Goal: Task Accomplishment & Management: Manage account settings

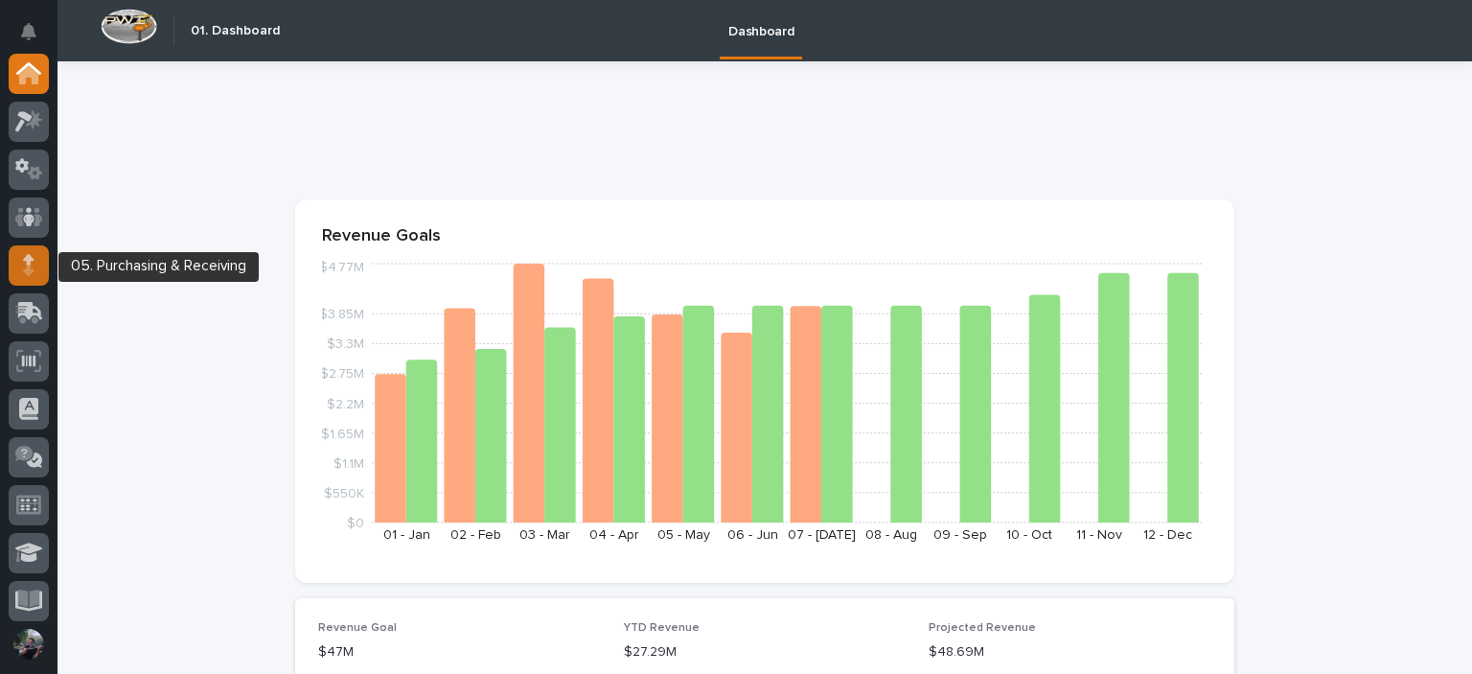
click at [29, 271] on icon at bounding box center [28, 269] width 11 height 11
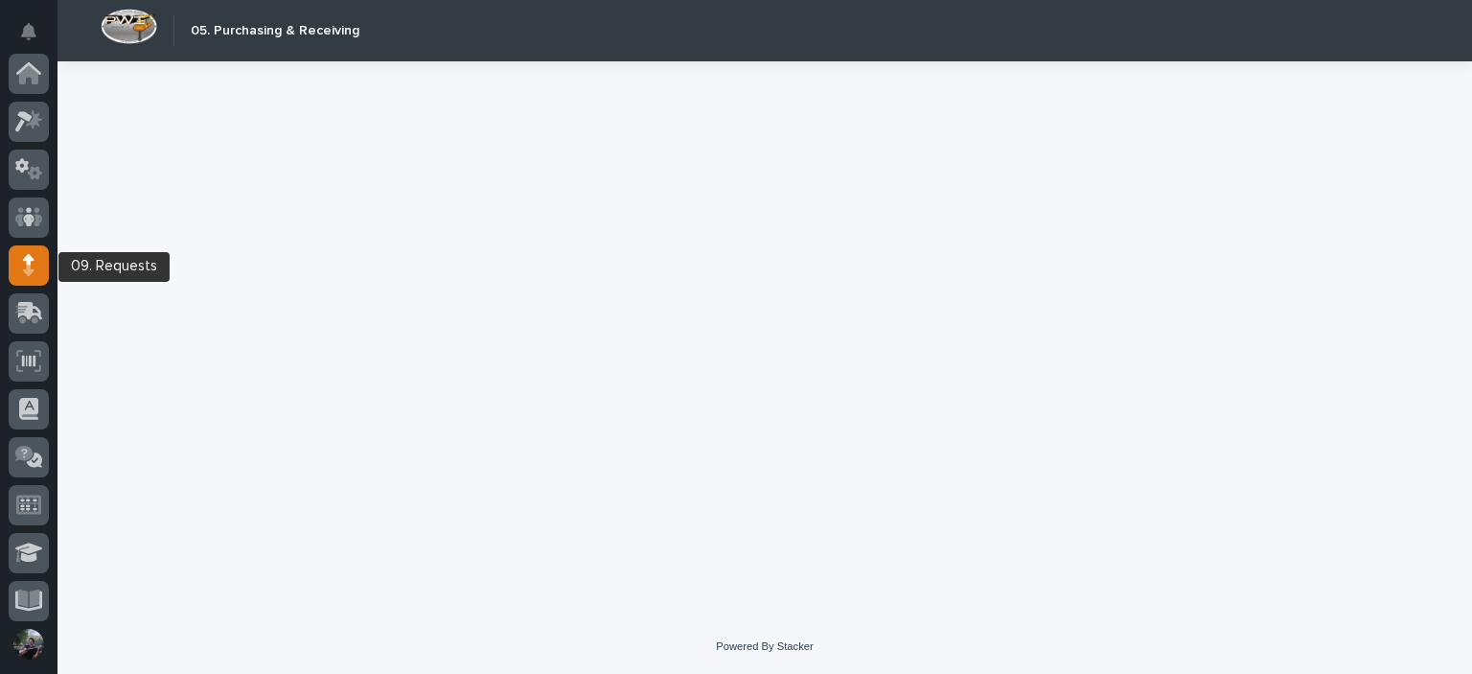
scroll to position [192, 0]
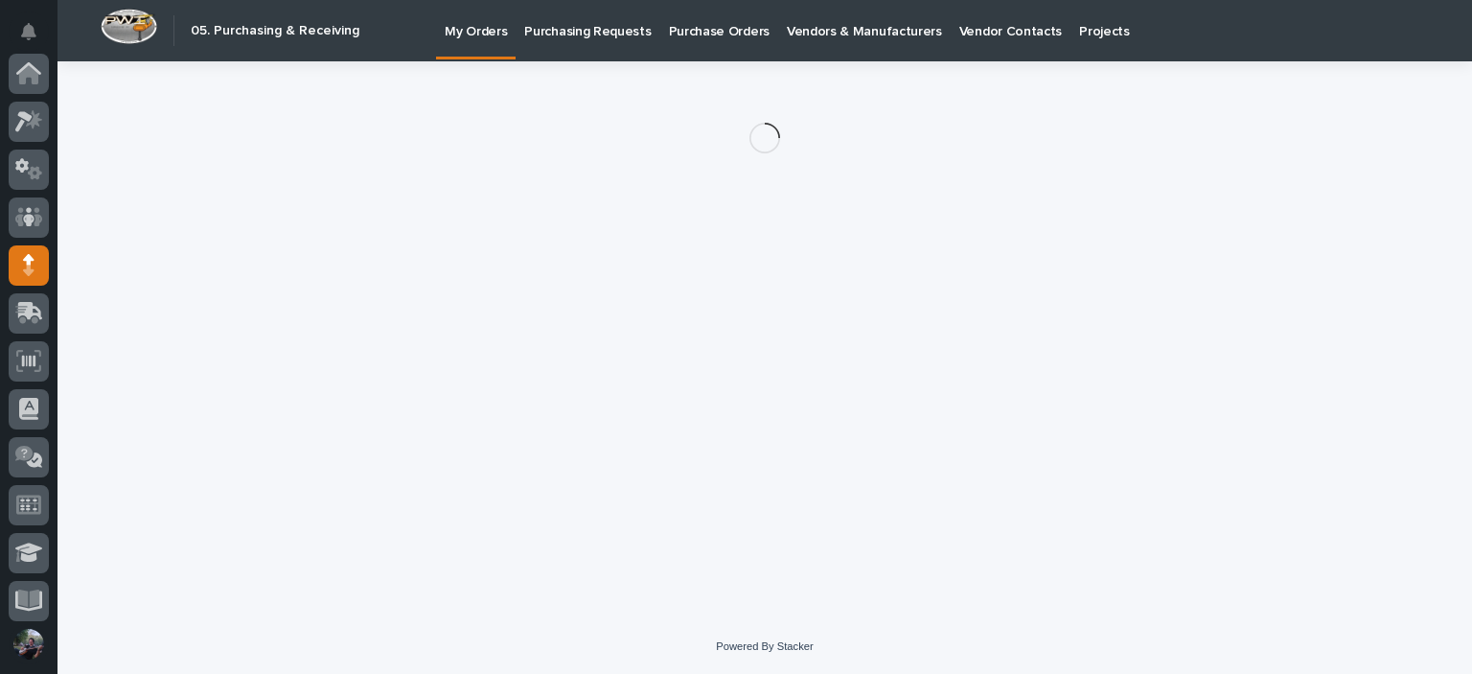
scroll to position [192, 0]
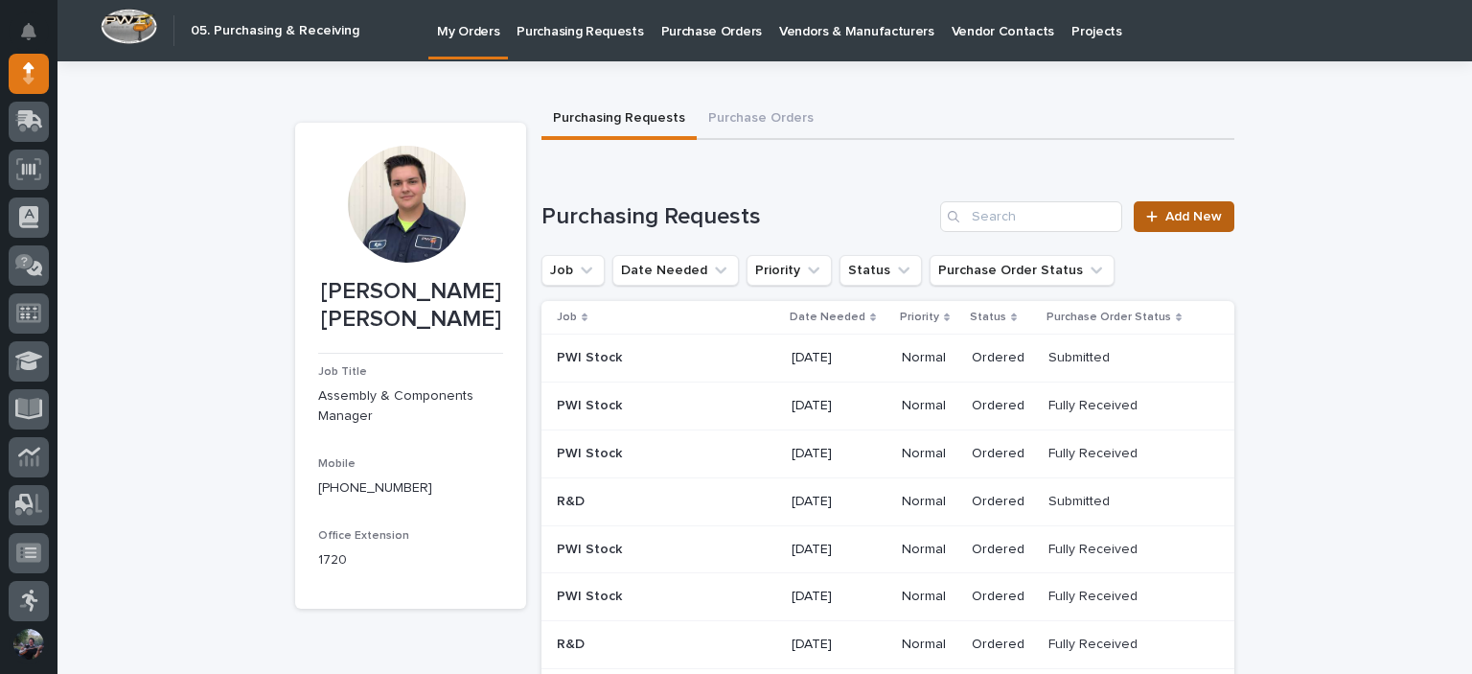
click at [1177, 218] on span "Add New" at bounding box center [1193, 216] width 57 height 13
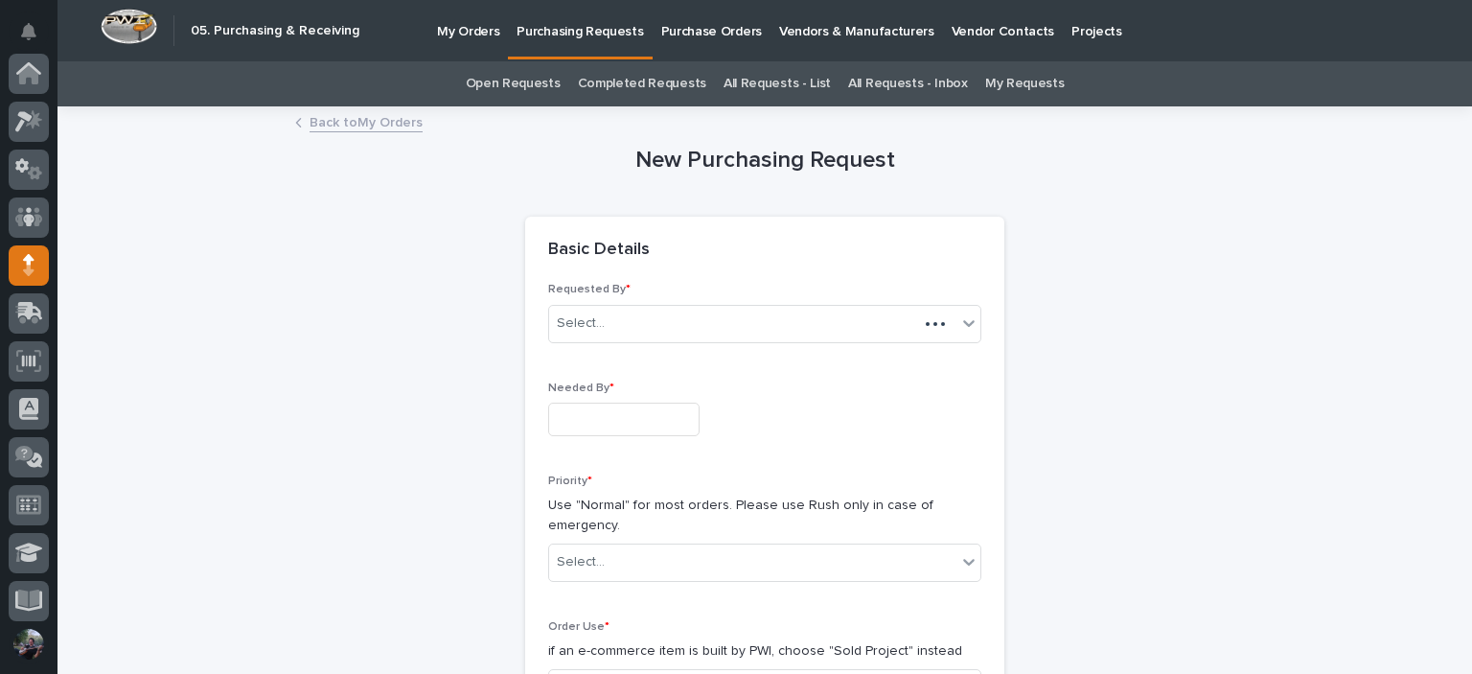
scroll to position [192, 0]
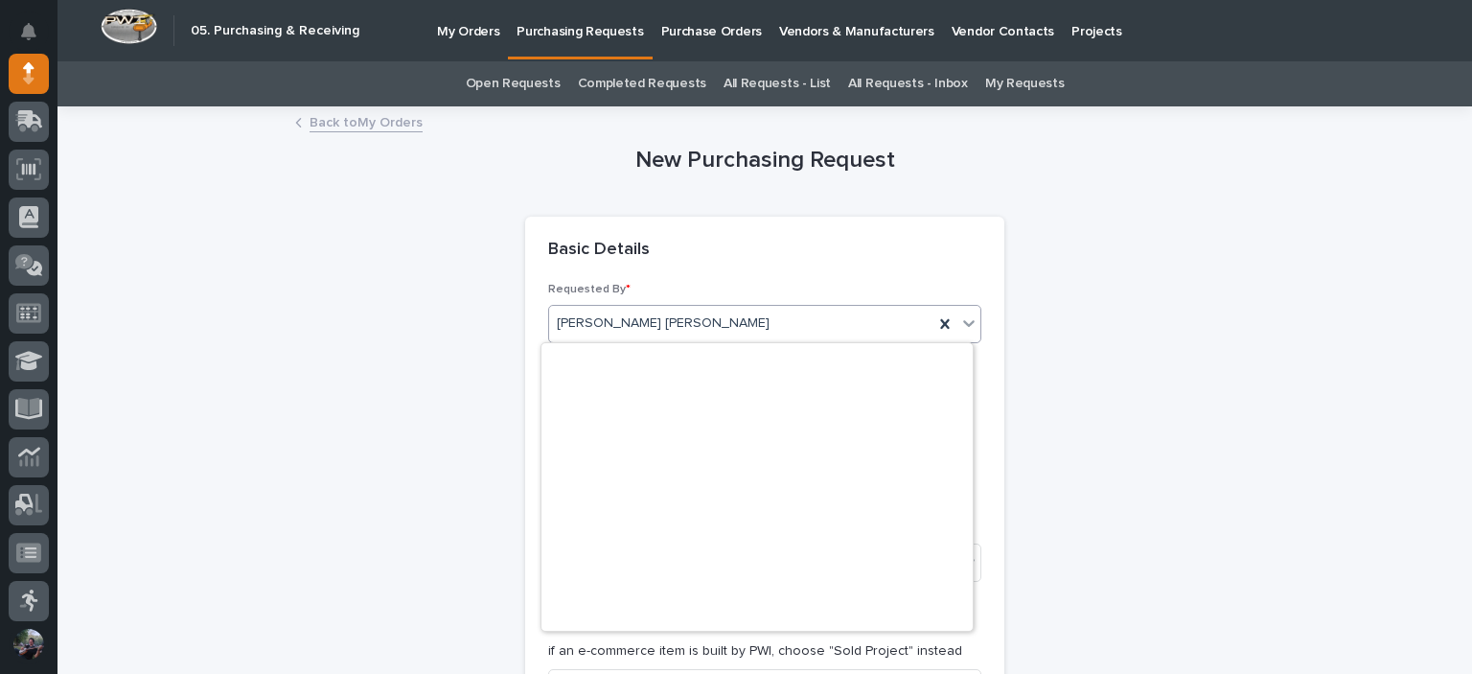
click at [678, 315] on div "[PERSON_NAME] [PERSON_NAME]" at bounding box center [741, 324] width 384 height 32
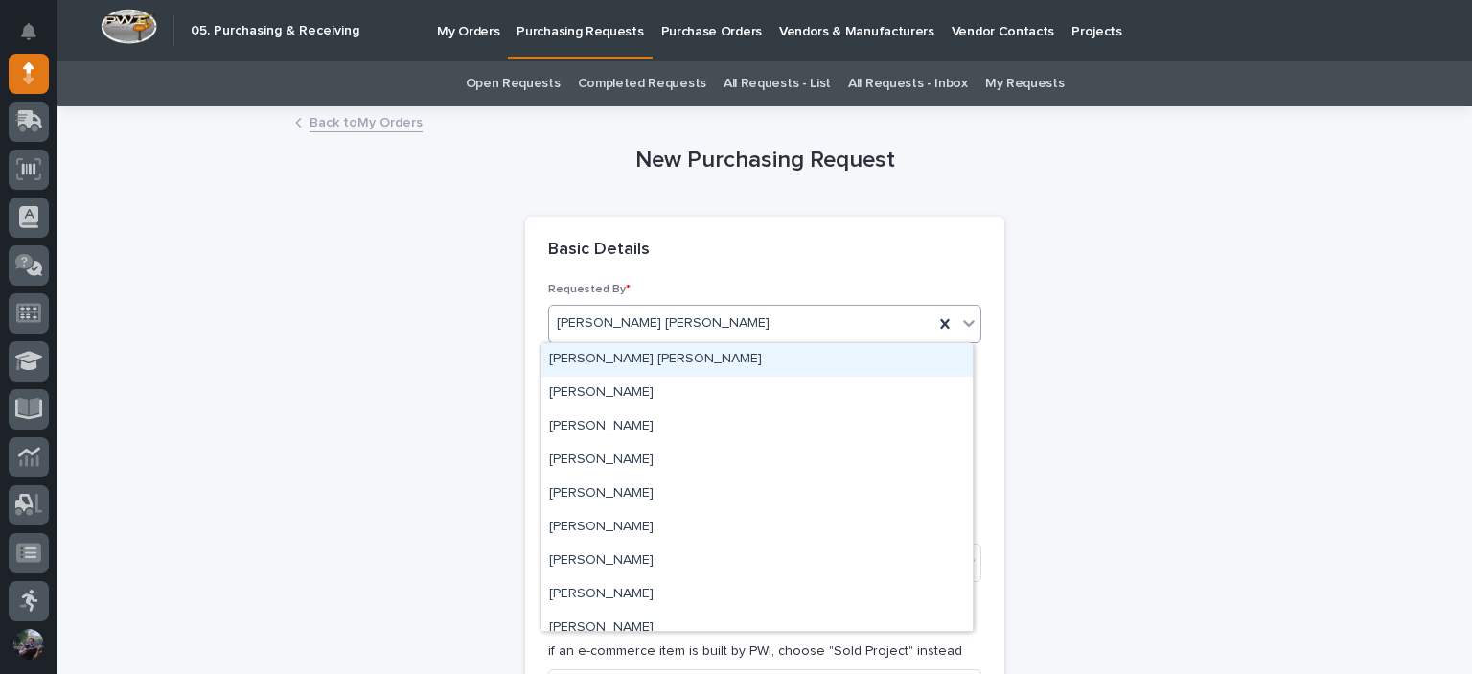
click at [675, 361] on div "[PERSON_NAME] [PERSON_NAME]" at bounding box center [756, 360] width 431 height 34
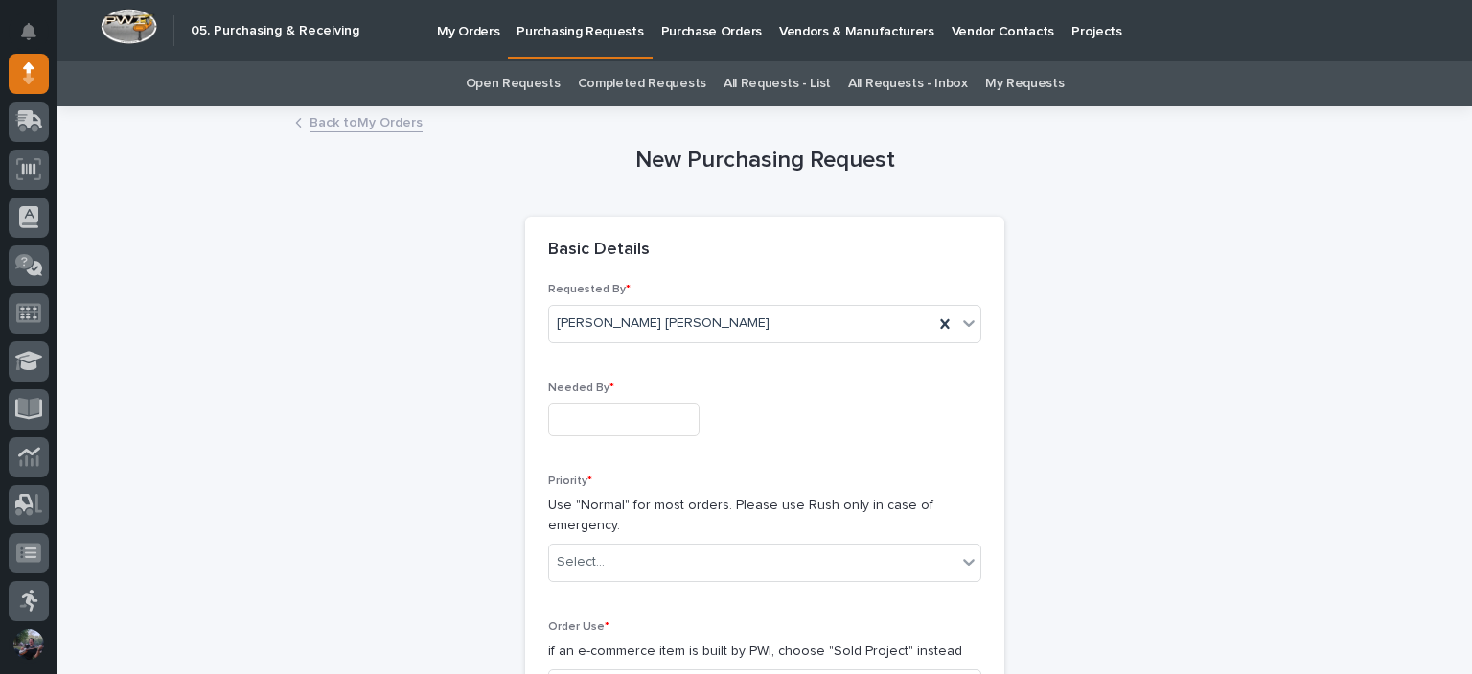
click at [610, 438] on div "Needed By *" at bounding box center [764, 416] width 433 height 70
click at [611, 415] on input "text" at bounding box center [623, 419] width 151 height 34
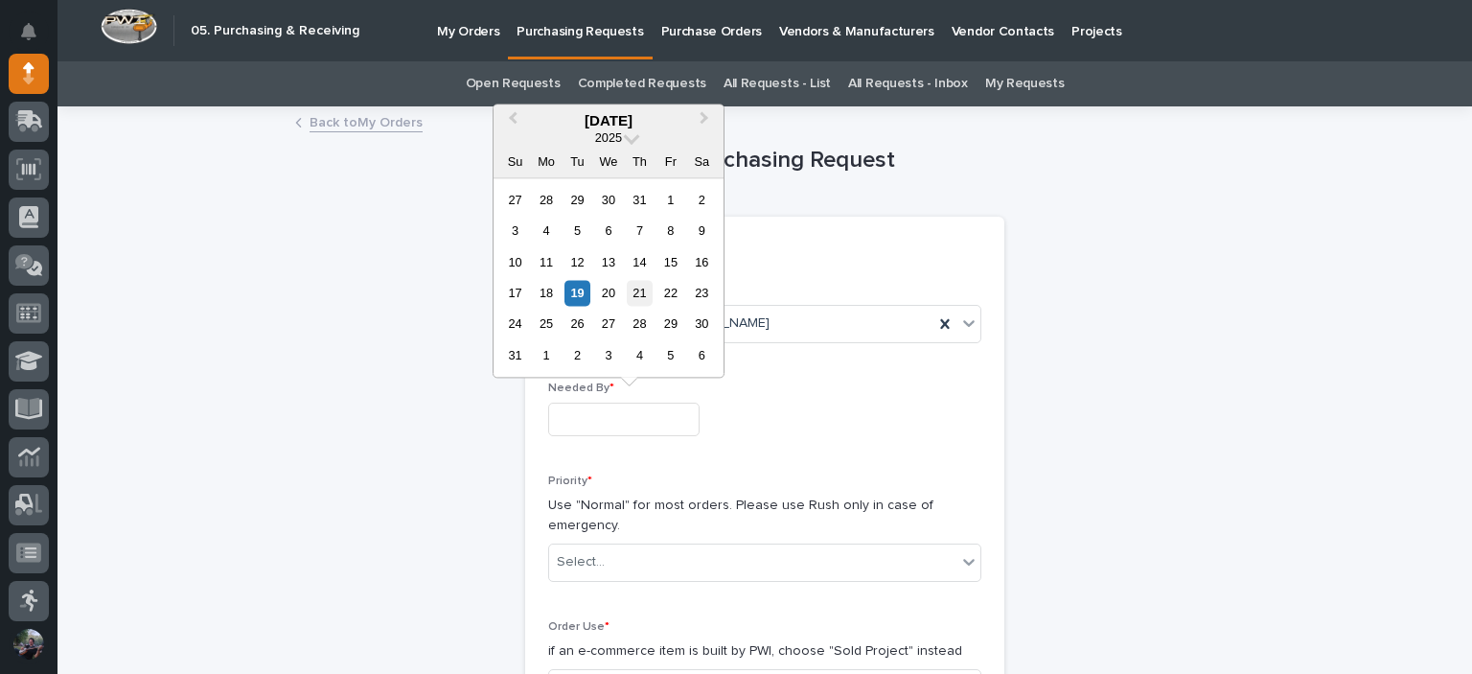
click at [651, 293] on div "21" at bounding box center [640, 293] width 26 height 26
type input "**********"
click at [652, 420] on input "**********" at bounding box center [623, 419] width 151 height 34
click at [746, 510] on p "Use "Normal" for most orders. Please use Rush only in case of emergency." at bounding box center [764, 515] width 433 height 40
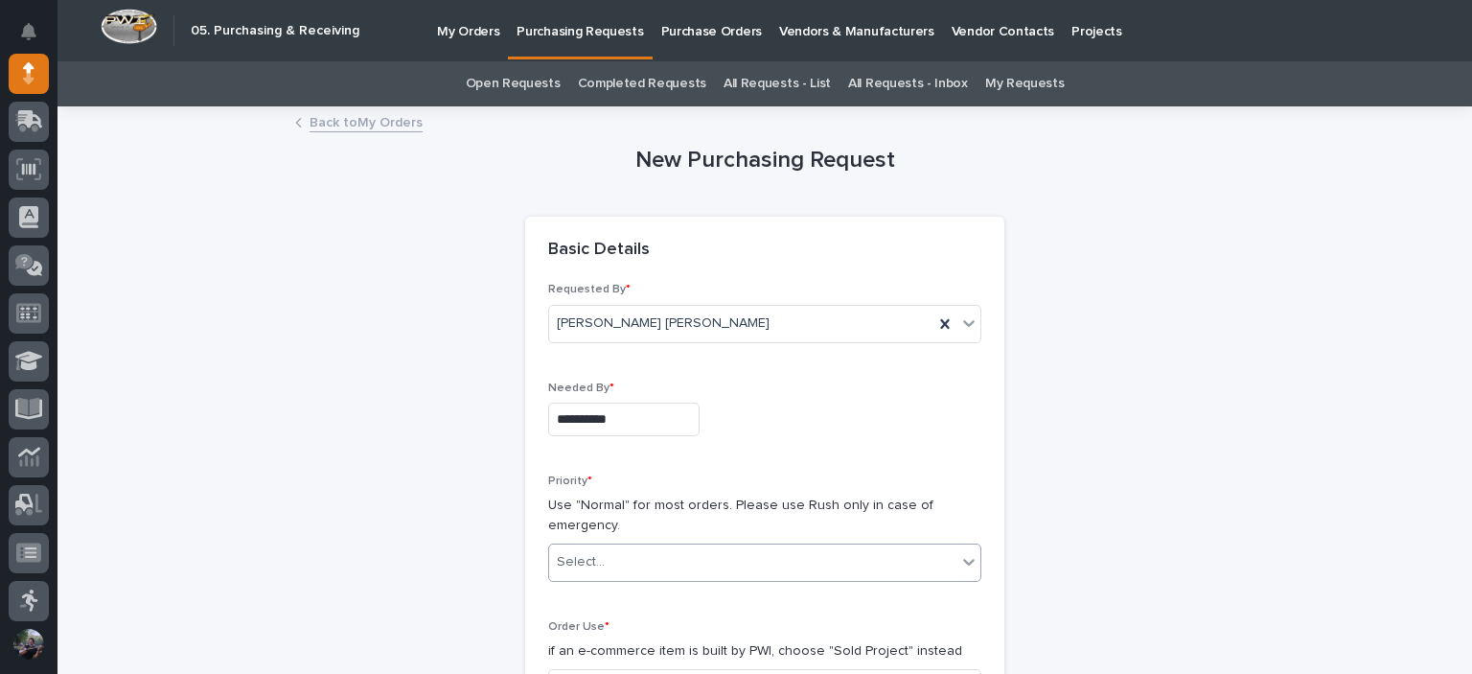
click at [686, 549] on div "Select..." at bounding box center [752, 562] width 407 height 32
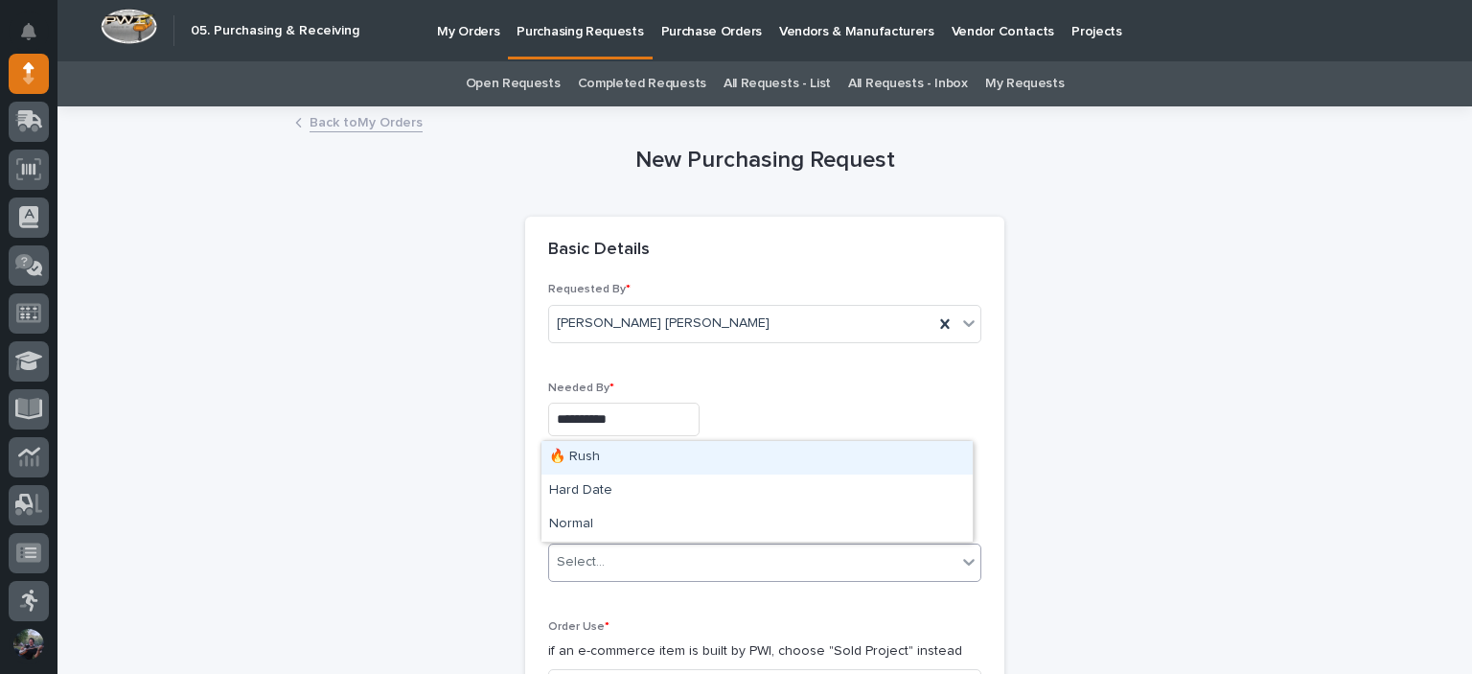
click at [709, 472] on div "🔥 Rush" at bounding box center [756, 458] width 431 height 34
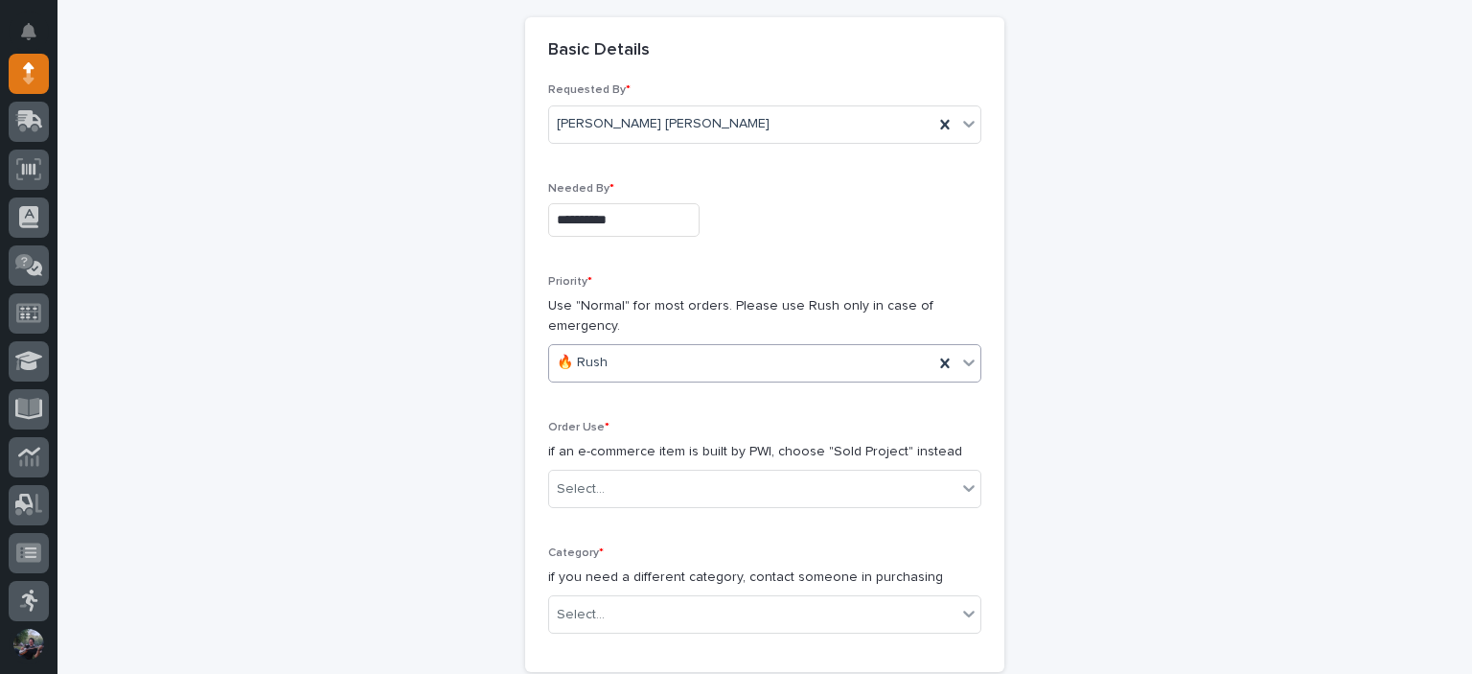
scroll to position [319, 0]
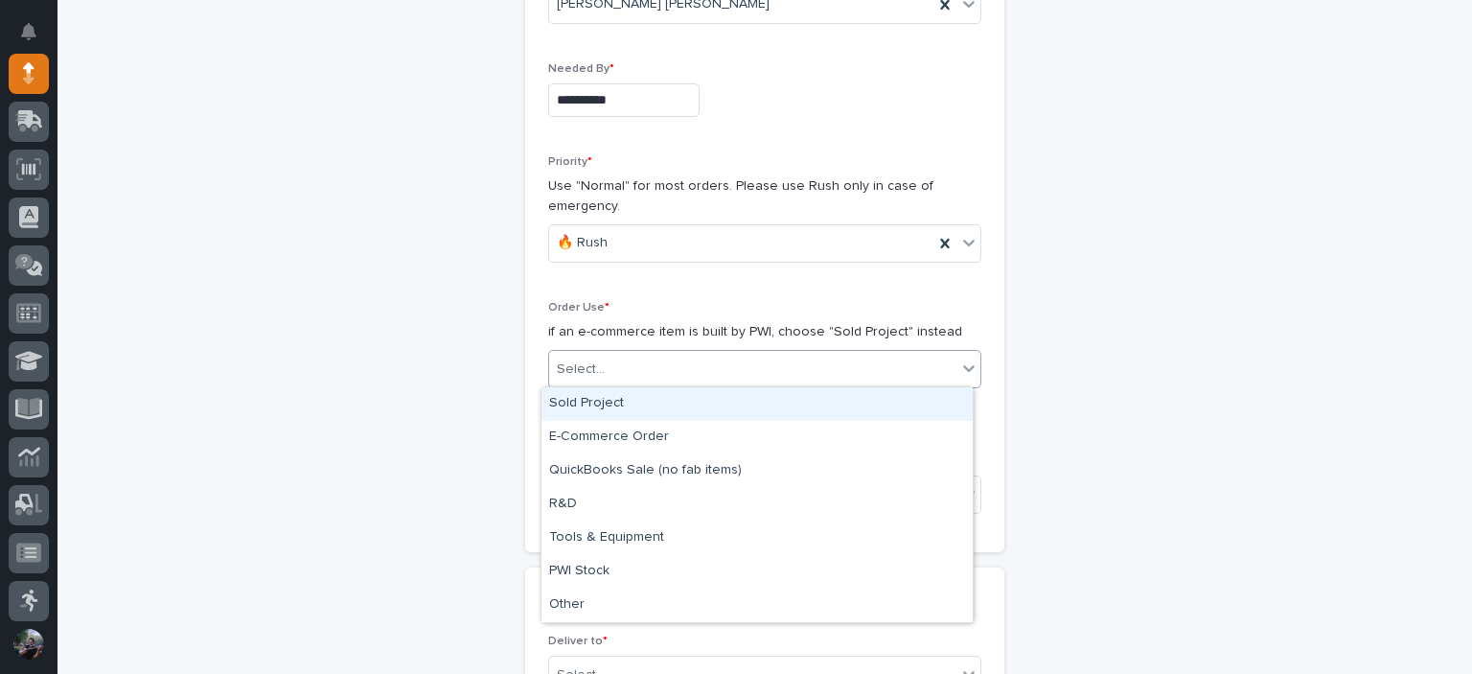
click at [644, 356] on div "Select..." at bounding box center [752, 370] width 407 height 32
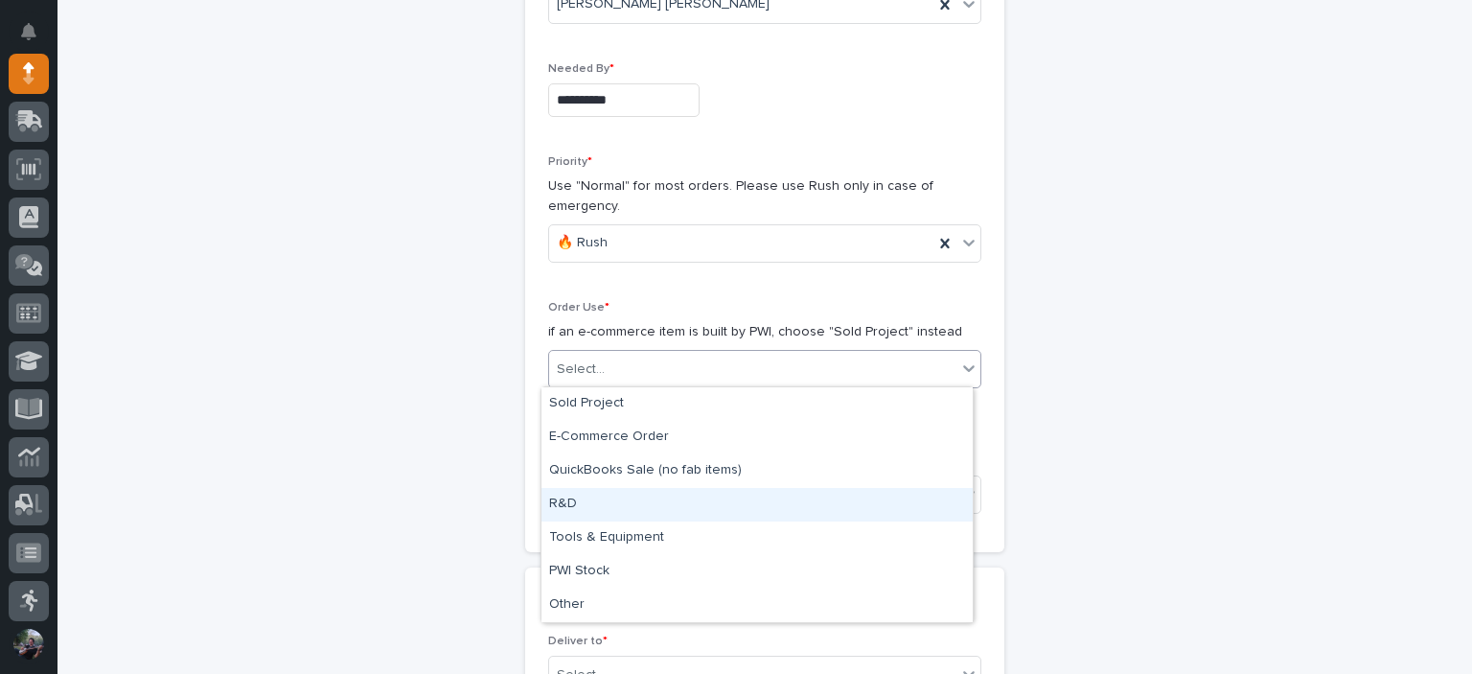
click at [667, 509] on div "R&D" at bounding box center [756, 505] width 431 height 34
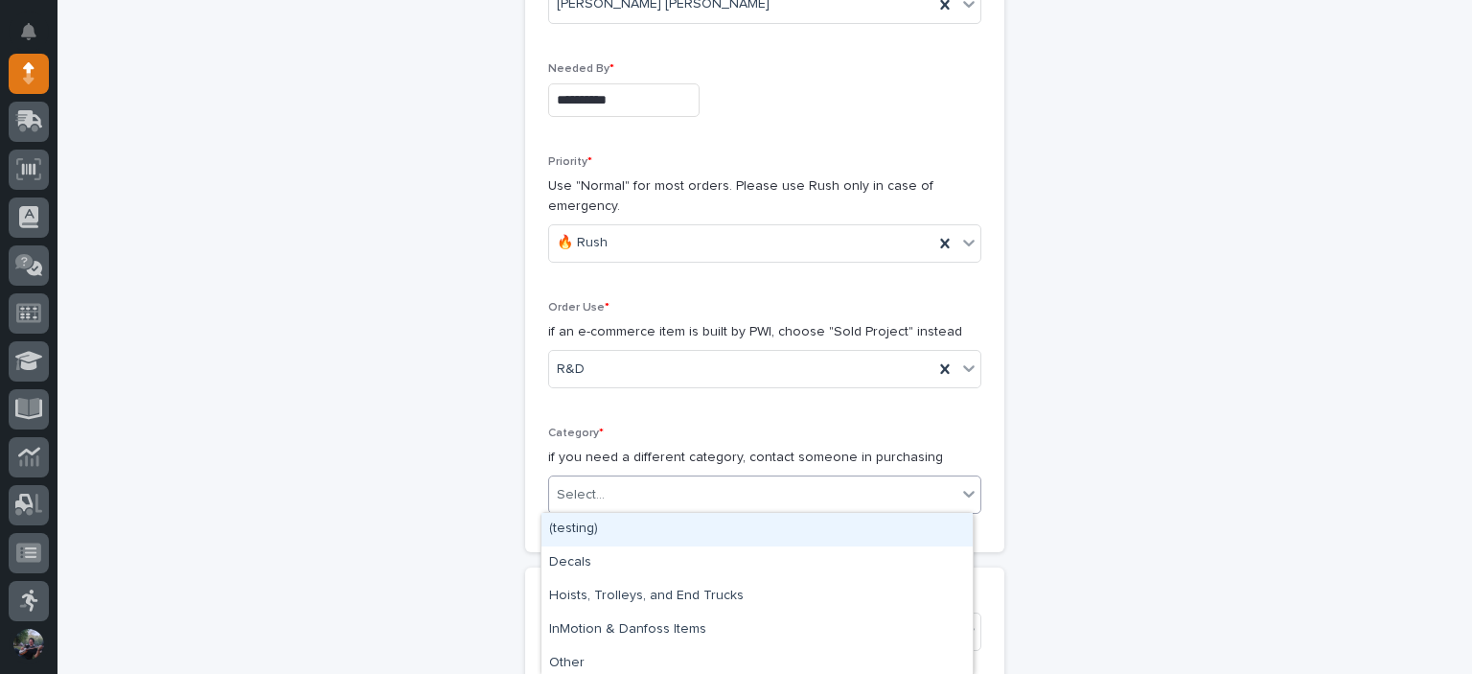
click at [670, 497] on div "Select..." at bounding box center [752, 495] width 407 height 32
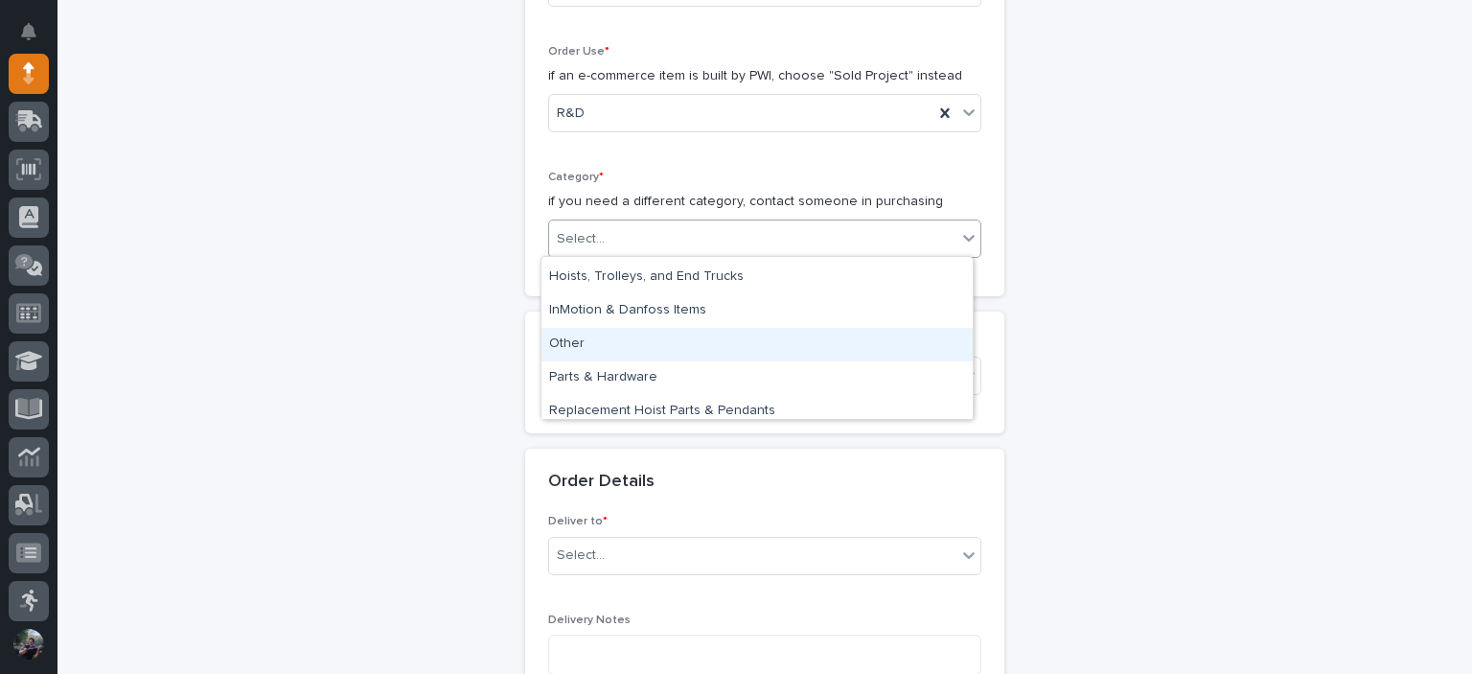
scroll to position [127, 0]
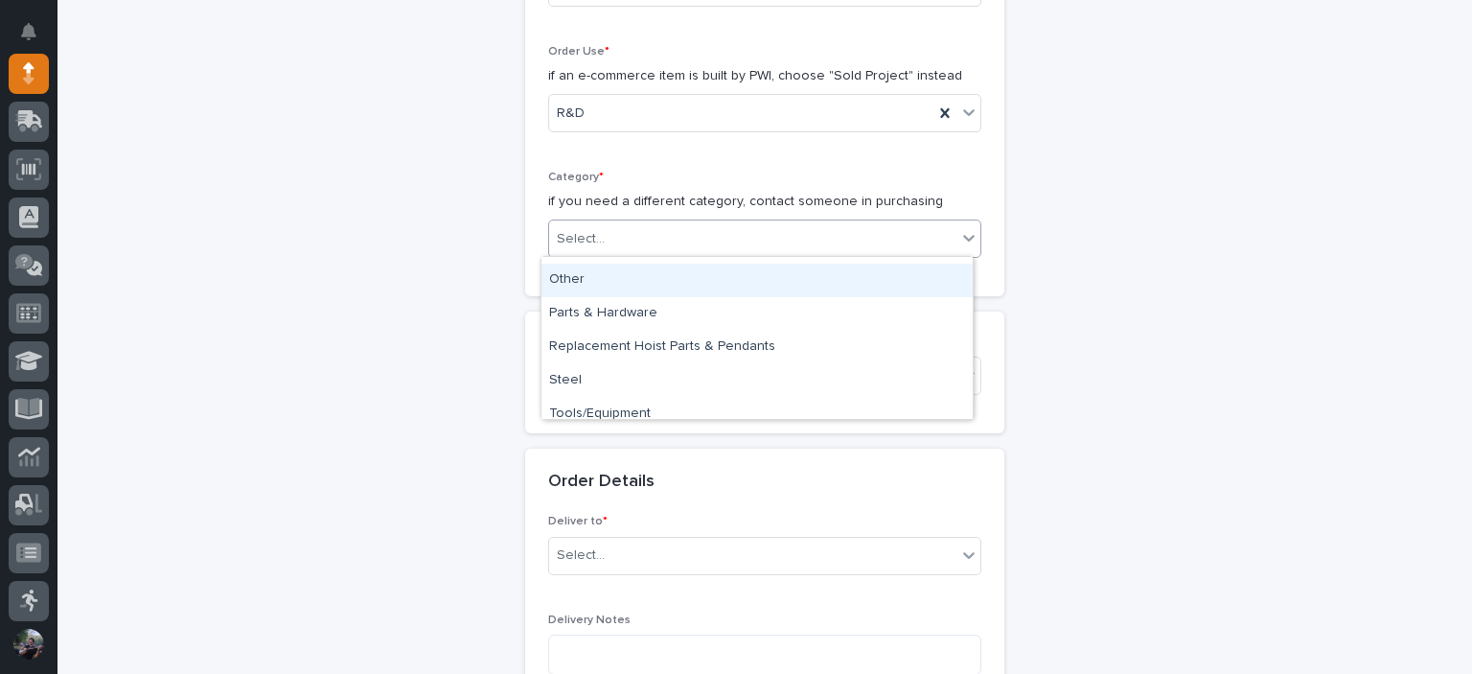
click at [607, 286] on div "Other" at bounding box center [756, 281] width 431 height 34
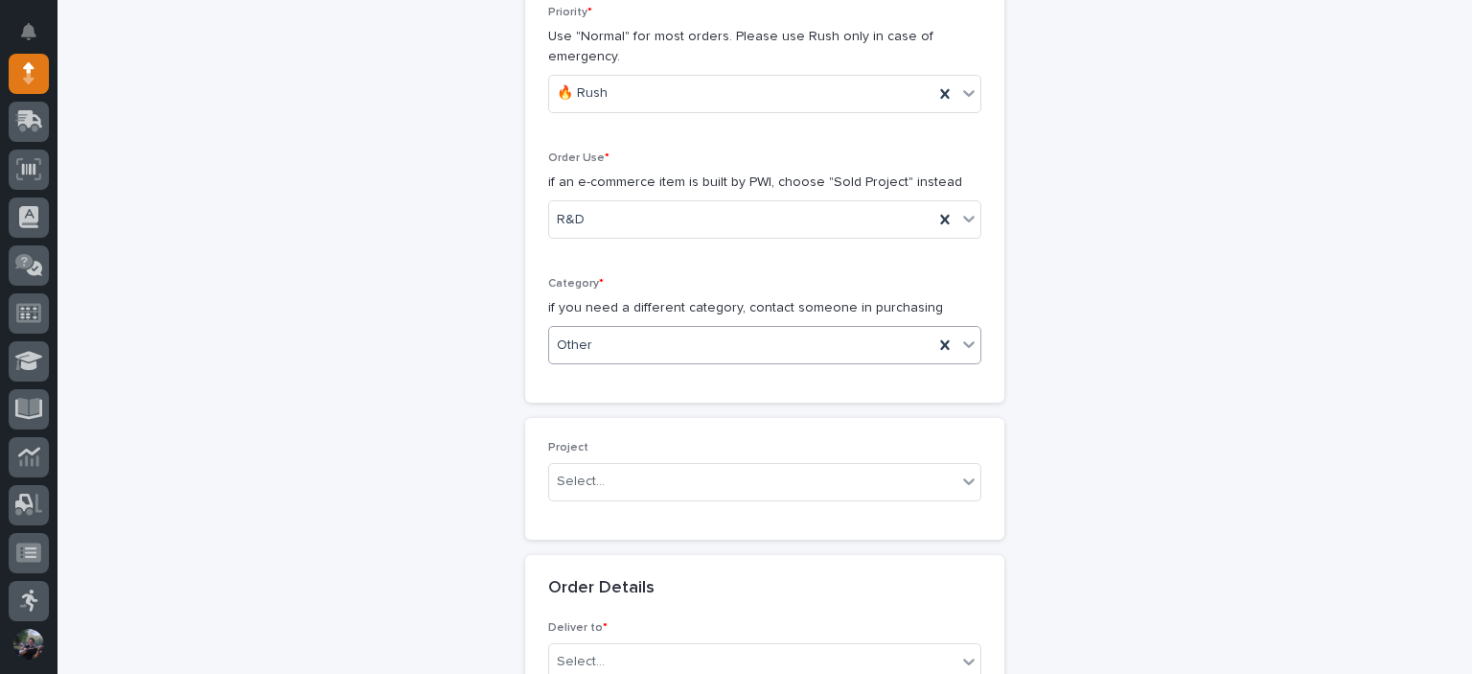
scroll to position [383, 0]
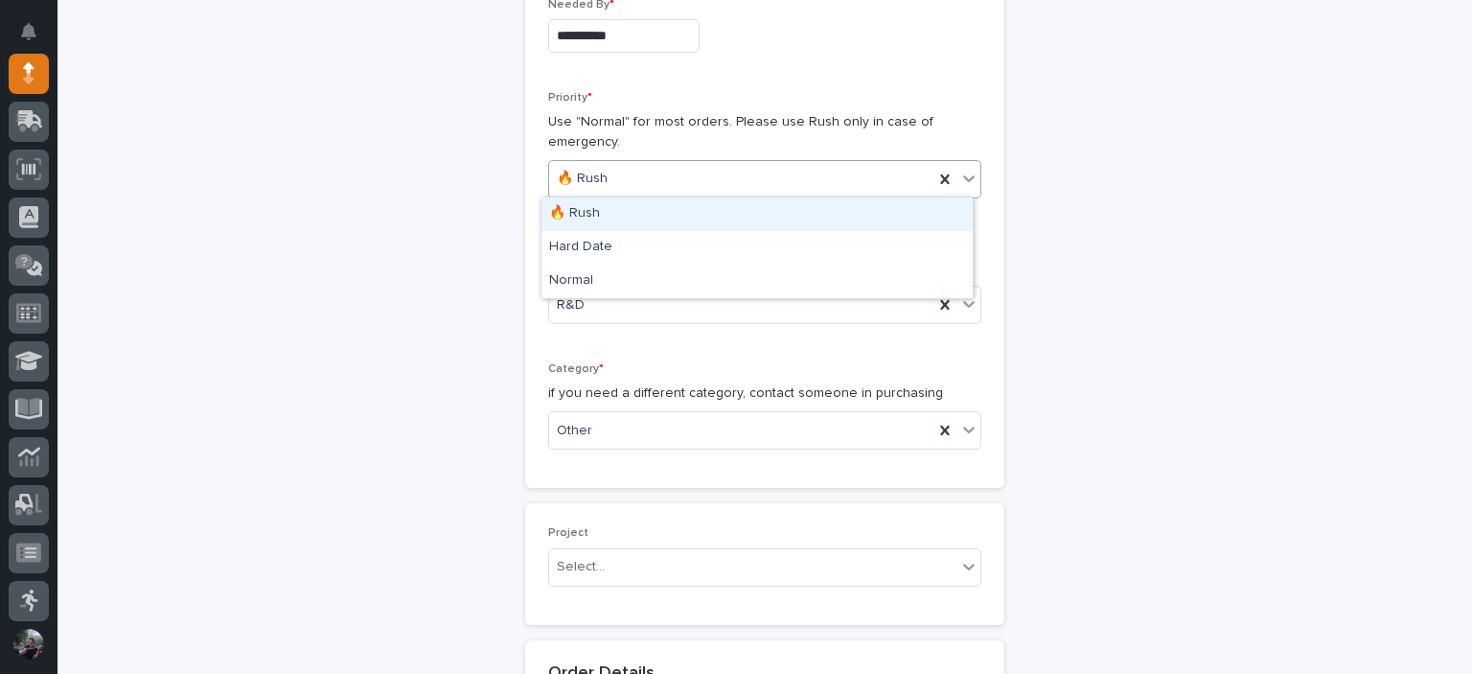
click at [611, 183] on div "🔥 Rush" at bounding box center [741, 179] width 384 height 32
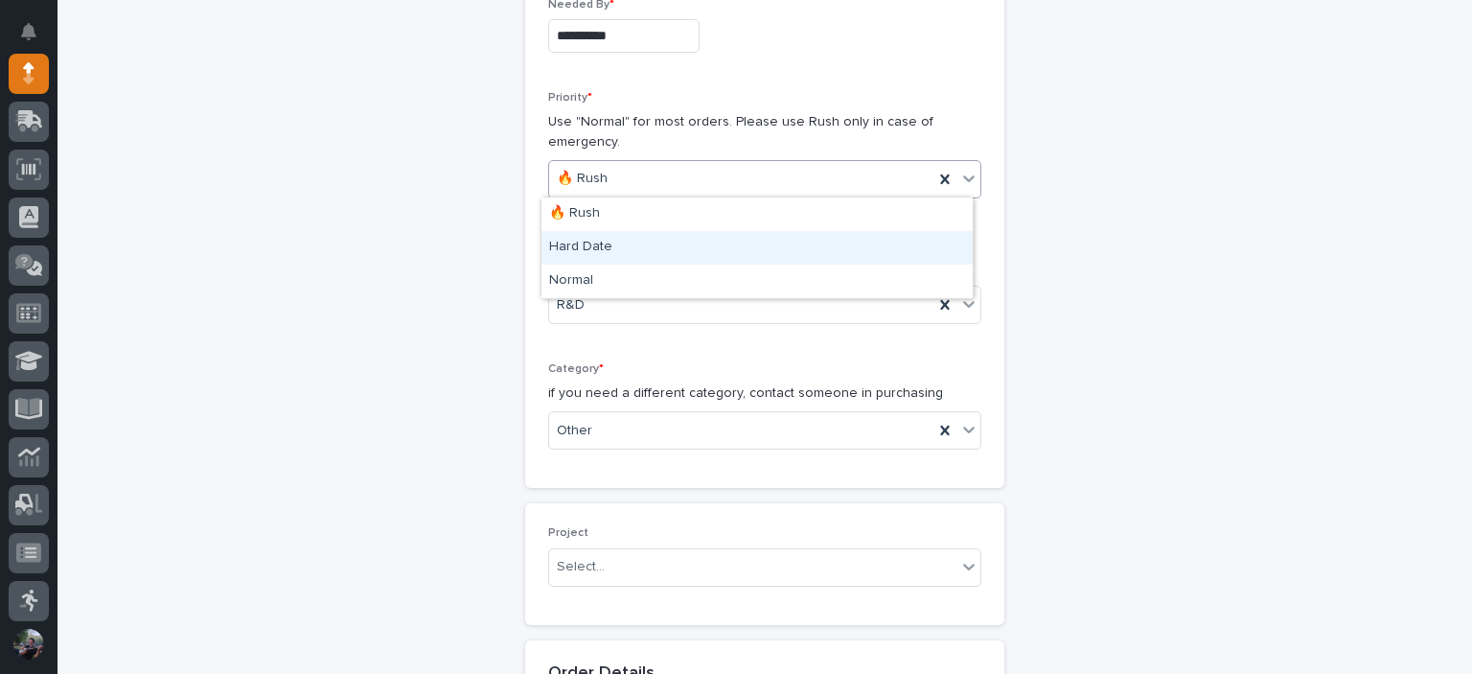
click at [633, 240] on div "Hard Date" at bounding box center [756, 248] width 431 height 34
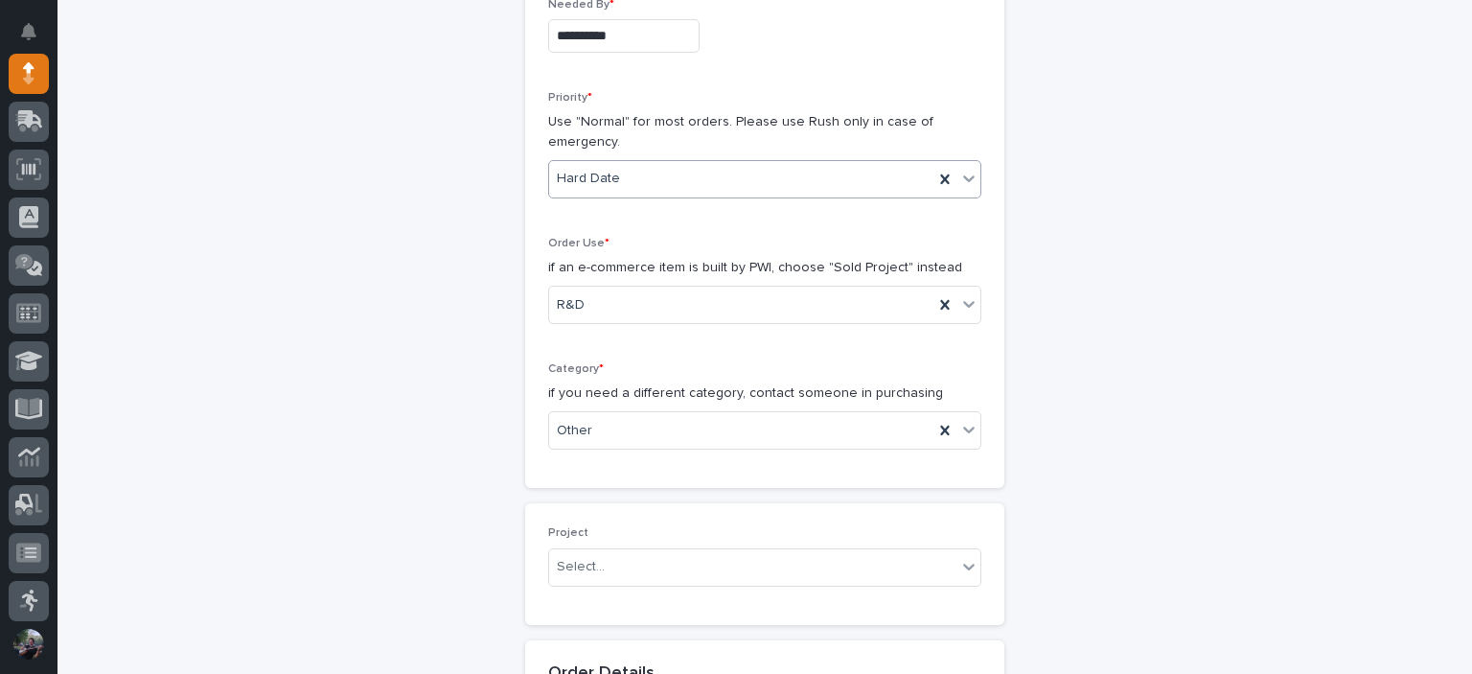
click at [643, 170] on div "Hard Date" at bounding box center [741, 179] width 384 height 32
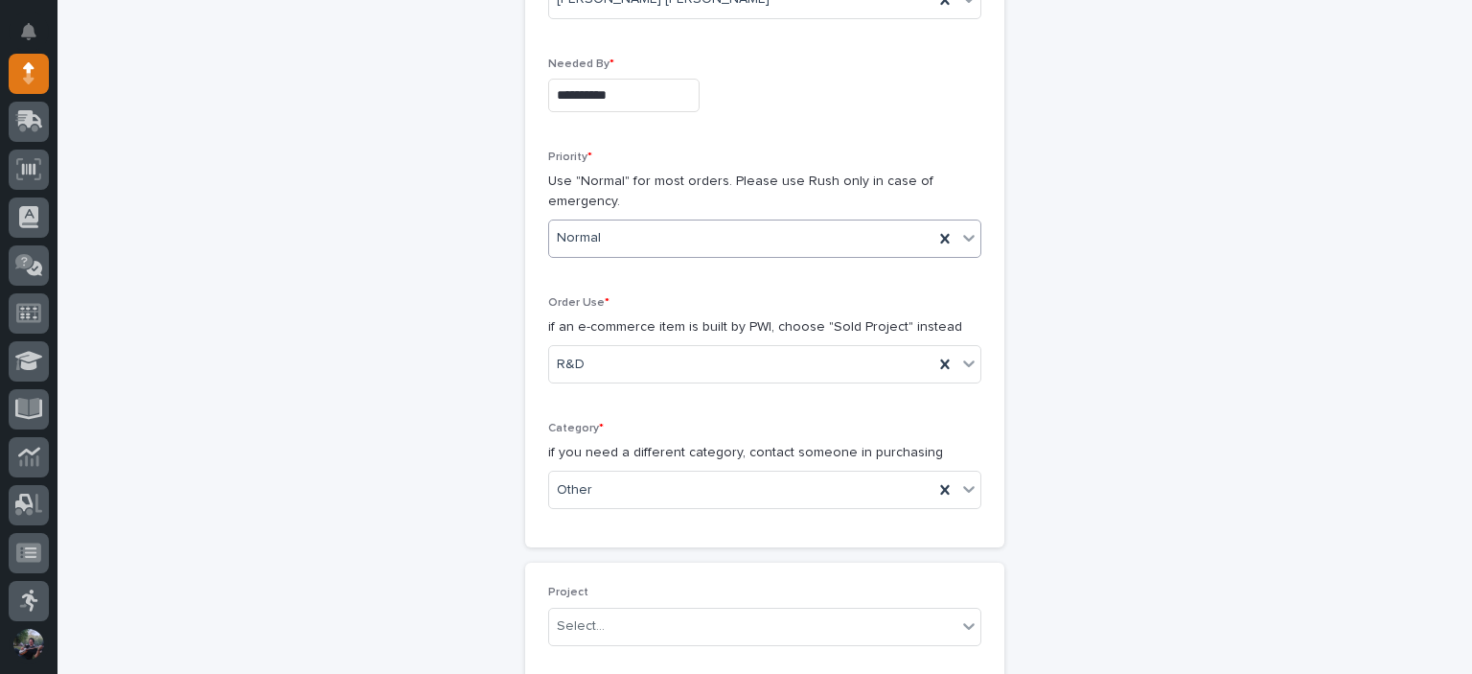
scroll to position [255, 0]
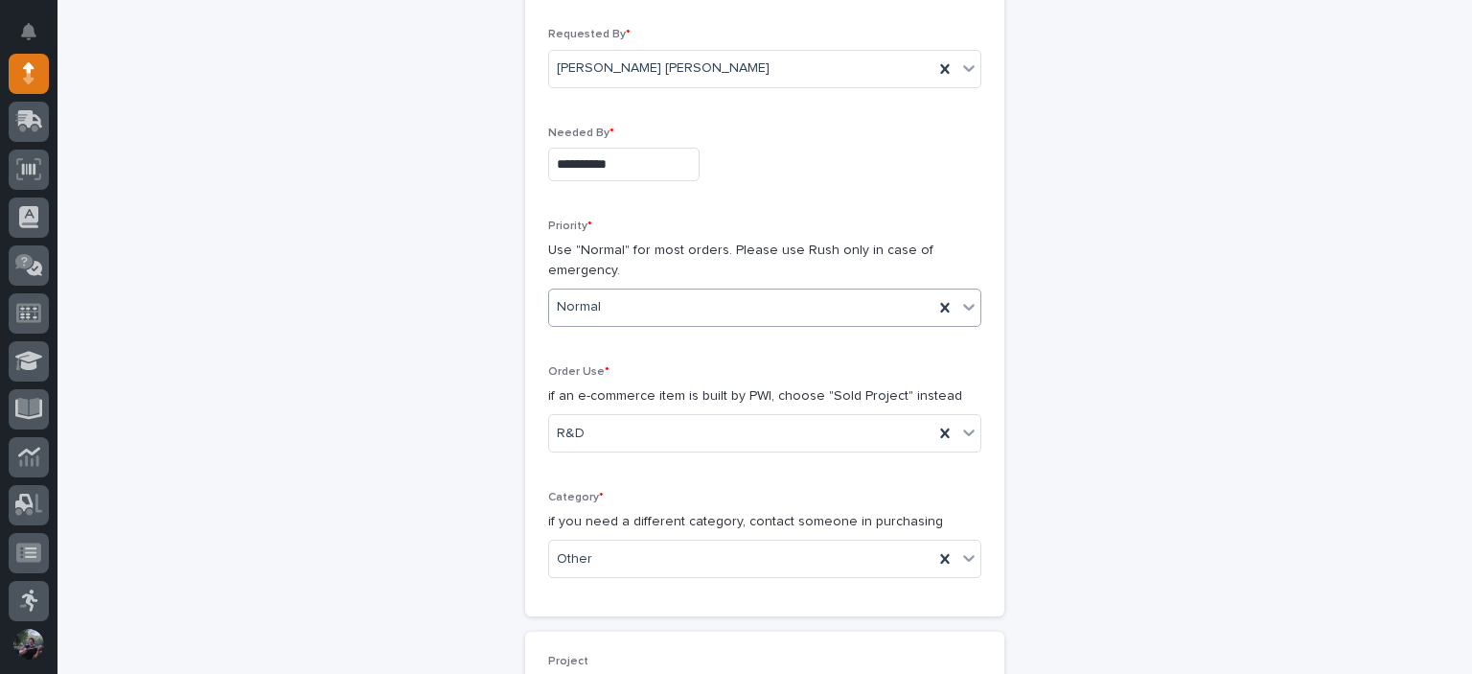
click at [633, 158] on input "**********" at bounding box center [623, 165] width 151 height 34
click at [793, 211] on div "**********" at bounding box center [764, 310] width 433 height 565
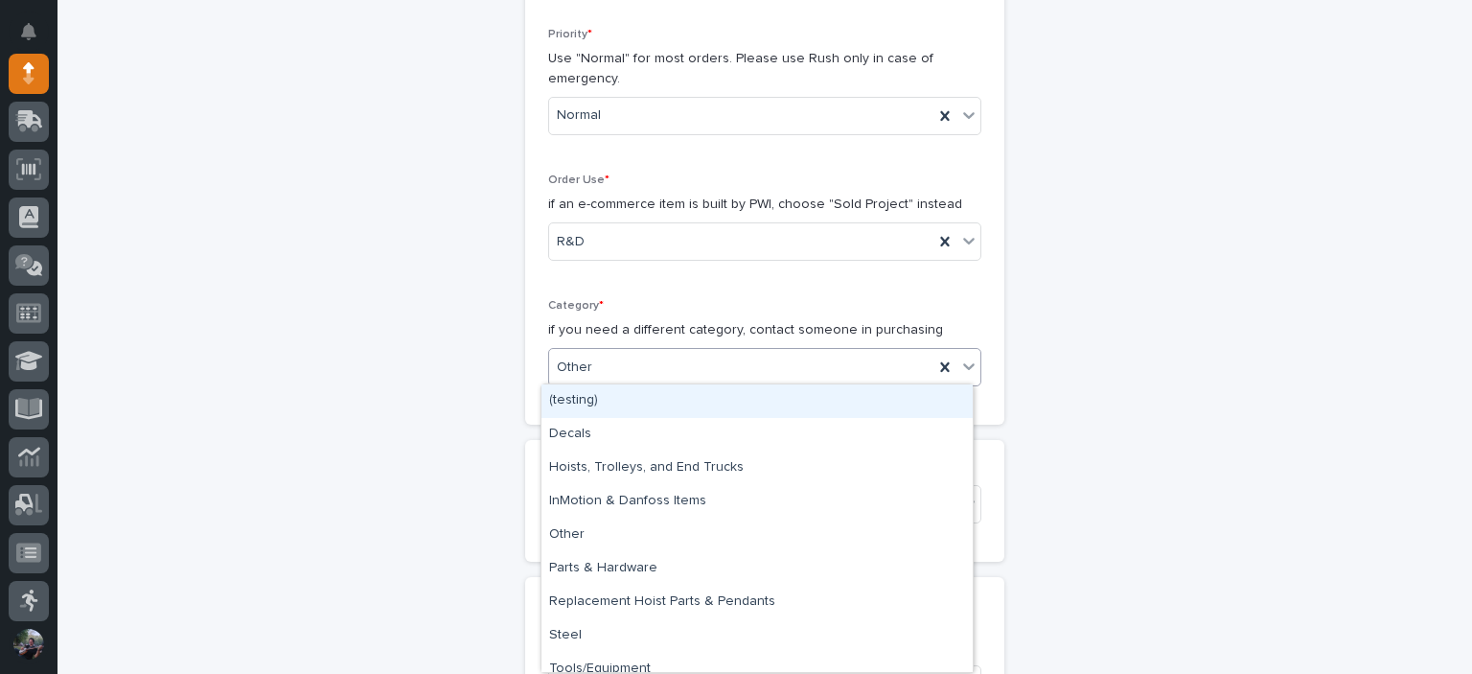
click at [617, 353] on div "Other" at bounding box center [741, 368] width 384 height 32
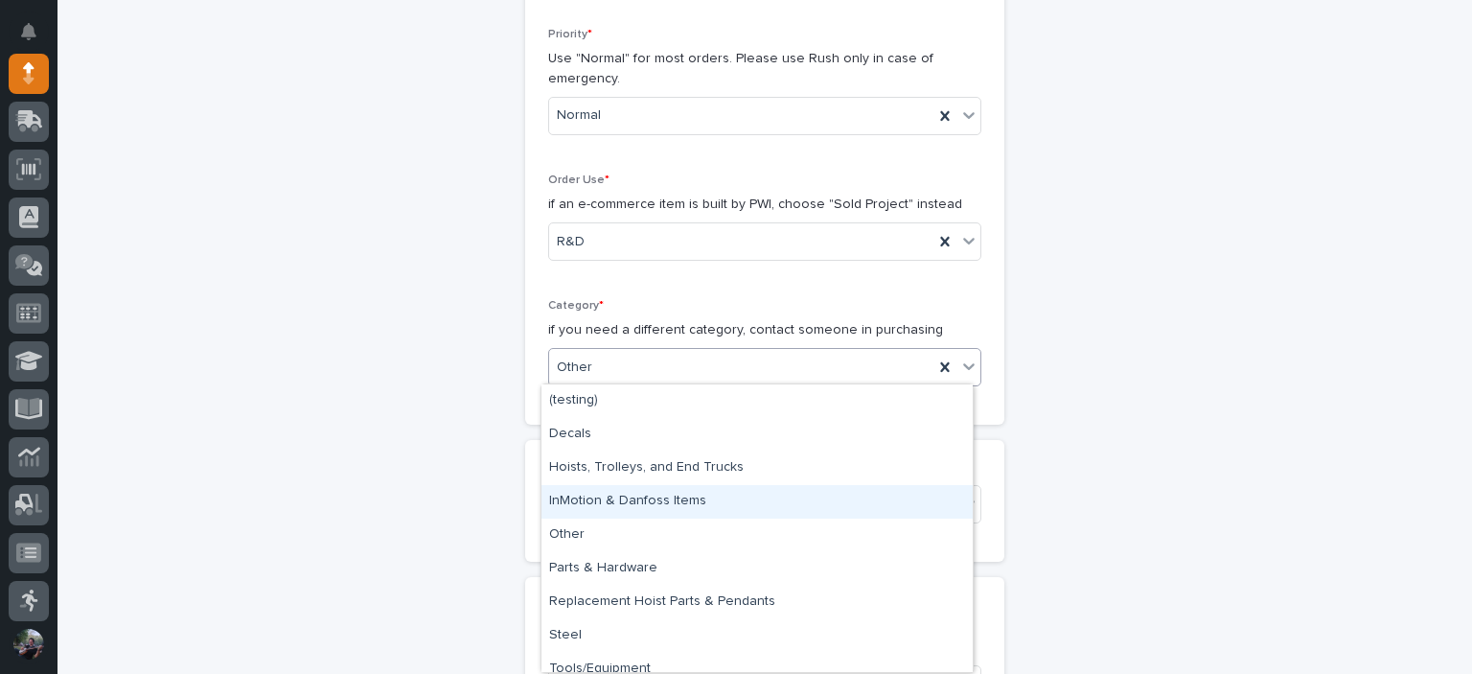
scroll to position [14, 0]
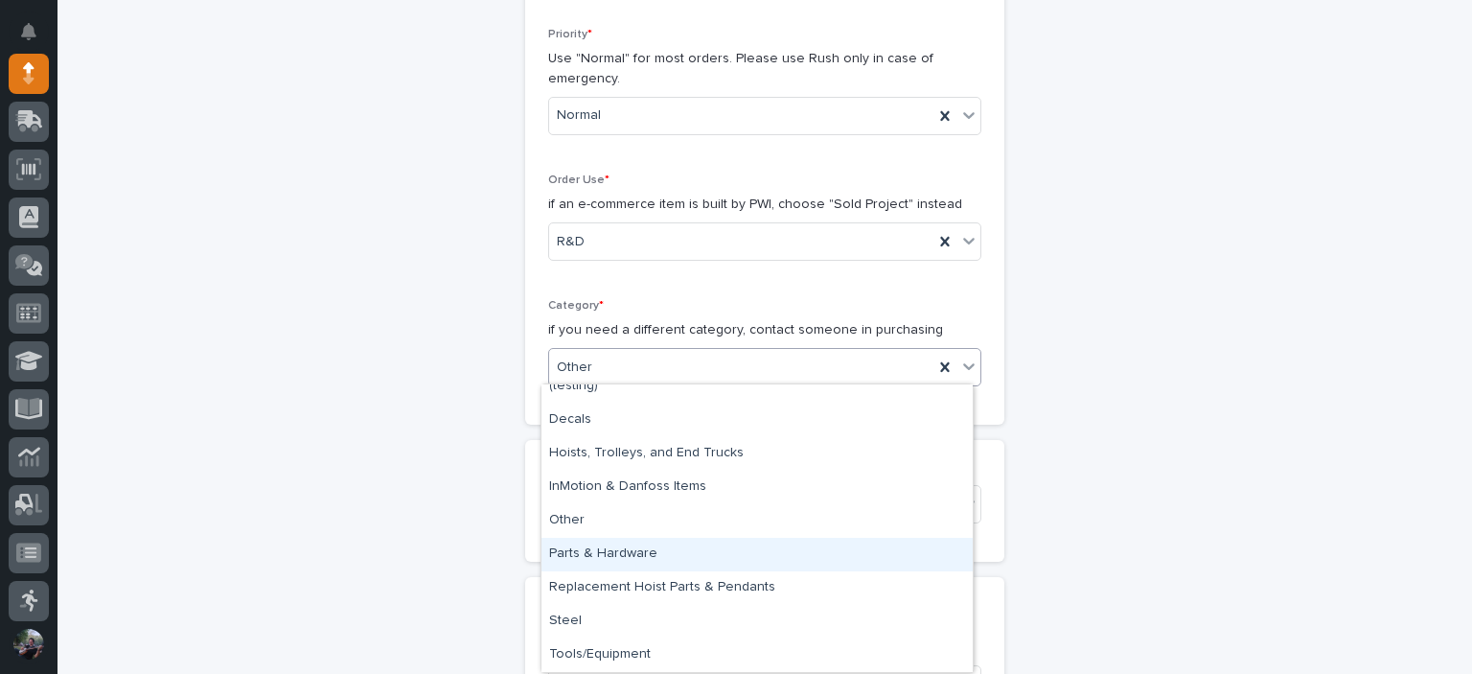
click at [627, 543] on div "Parts & Hardware" at bounding box center [756, 555] width 431 height 34
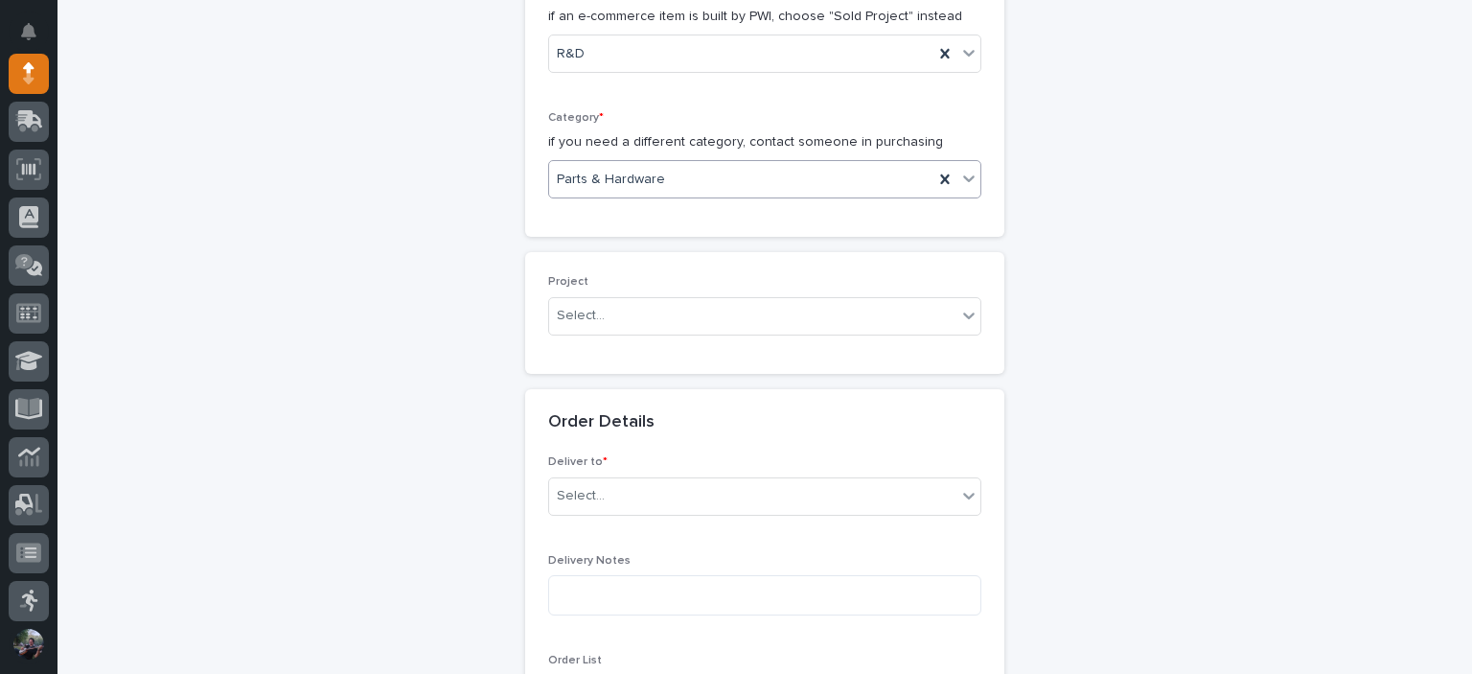
scroll to position [638, 0]
click at [625, 304] on div "Select..." at bounding box center [752, 312] width 407 height 32
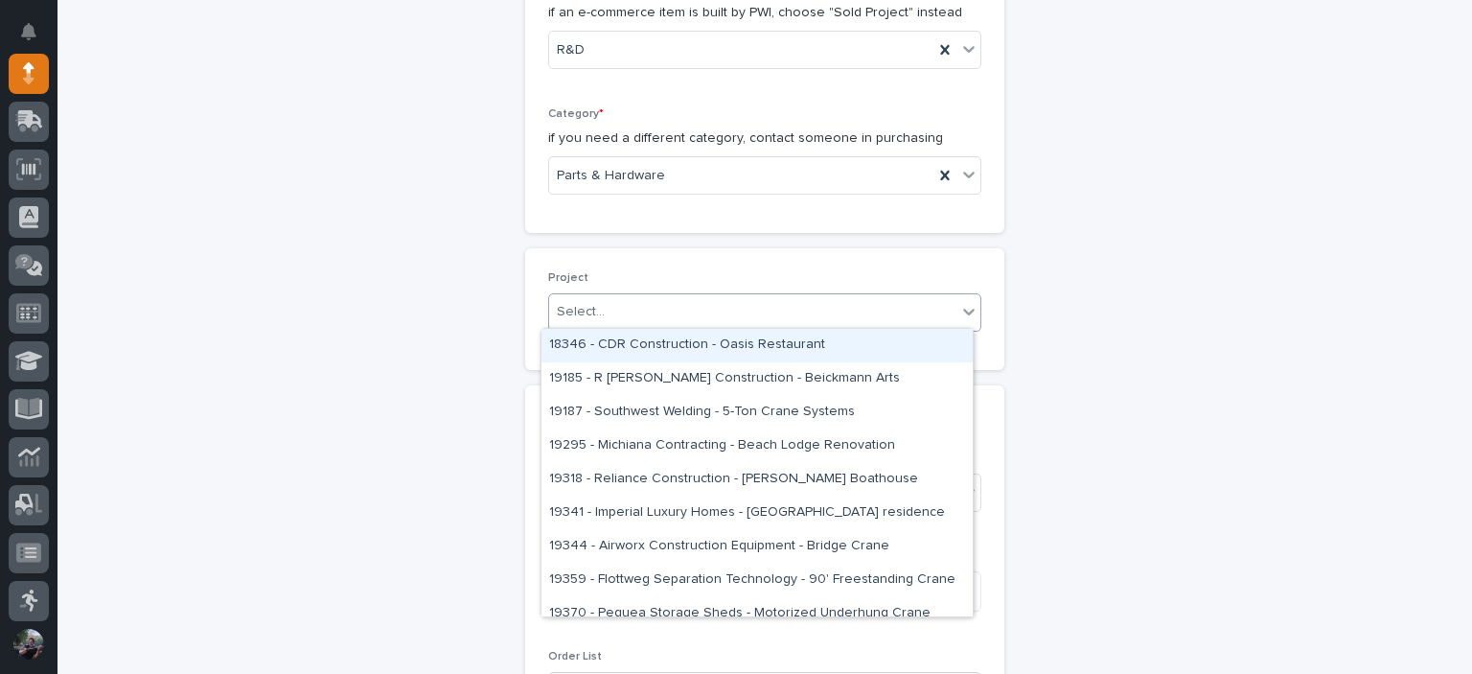
click at [1008, 282] on div "**********" at bounding box center [764, 505] width 939 height 2071
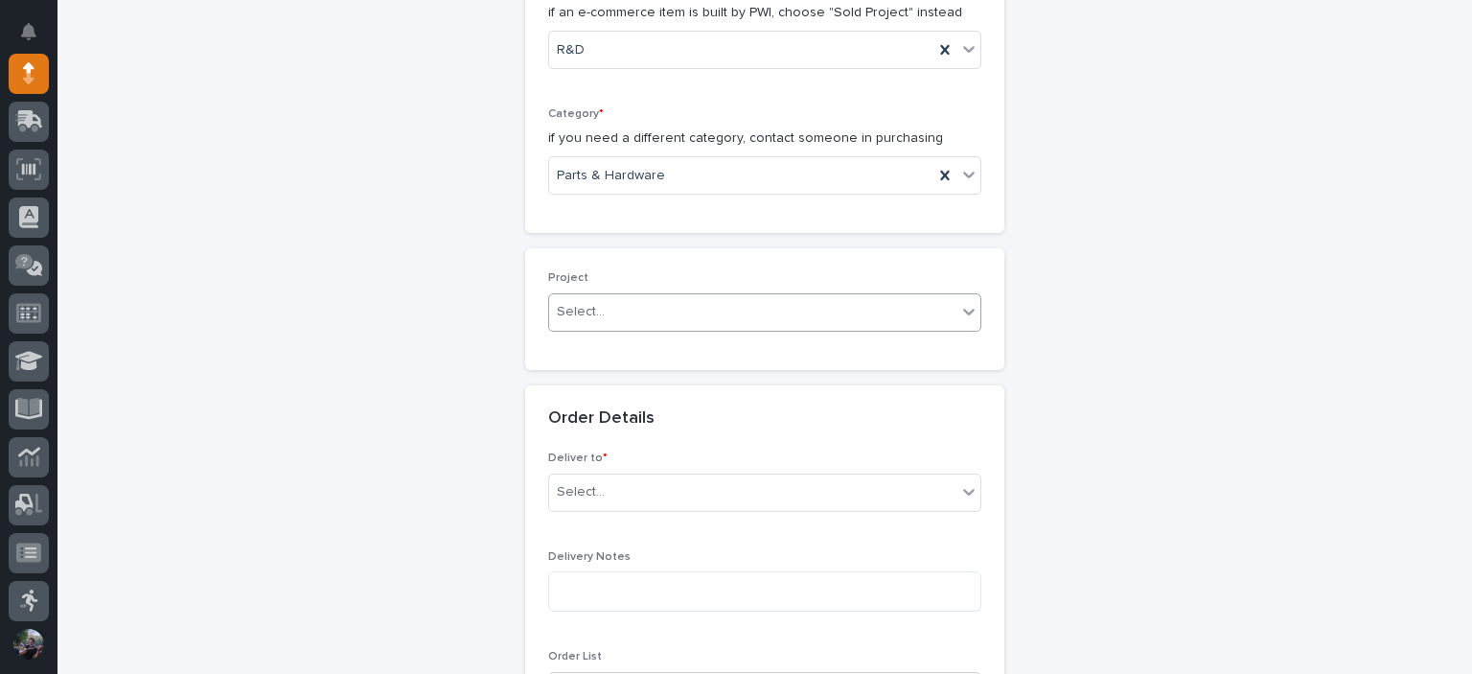
click at [714, 298] on div "Select..." at bounding box center [752, 312] width 407 height 32
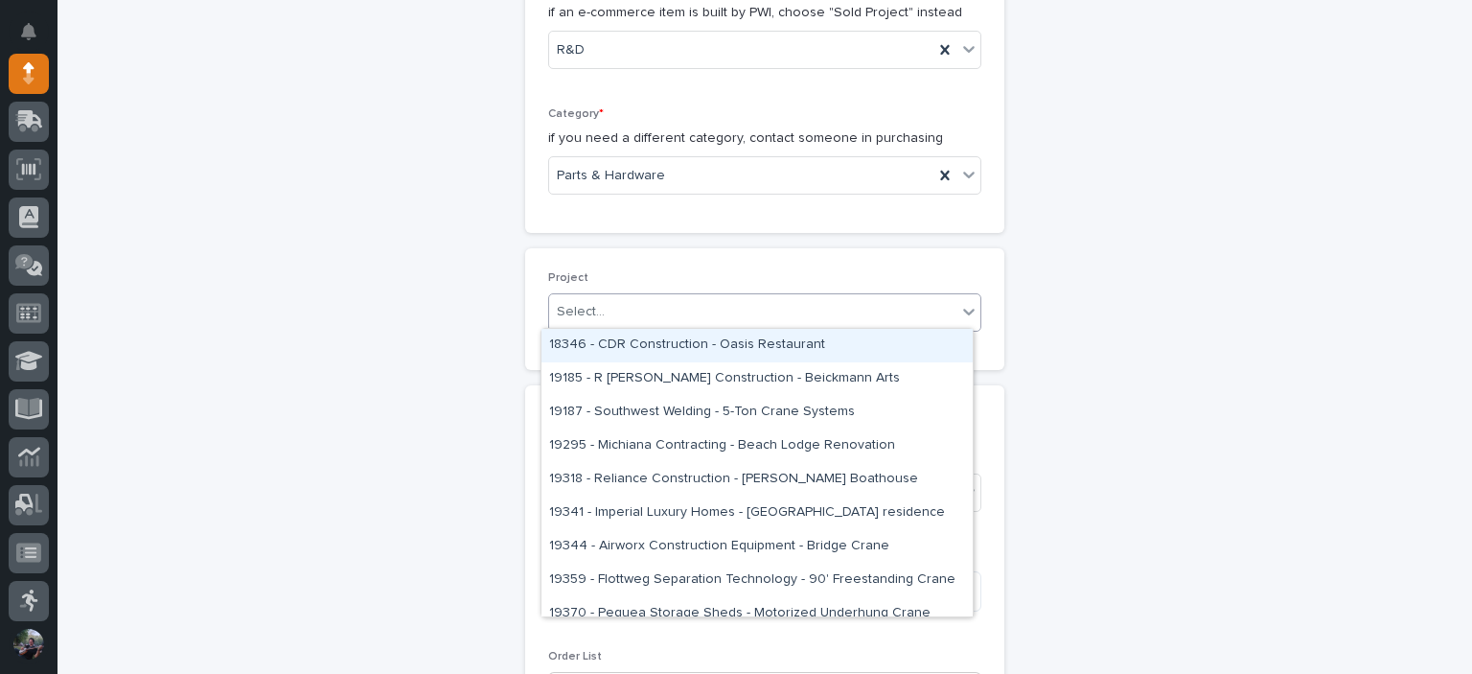
click at [709, 301] on div "Select..." at bounding box center [752, 312] width 407 height 32
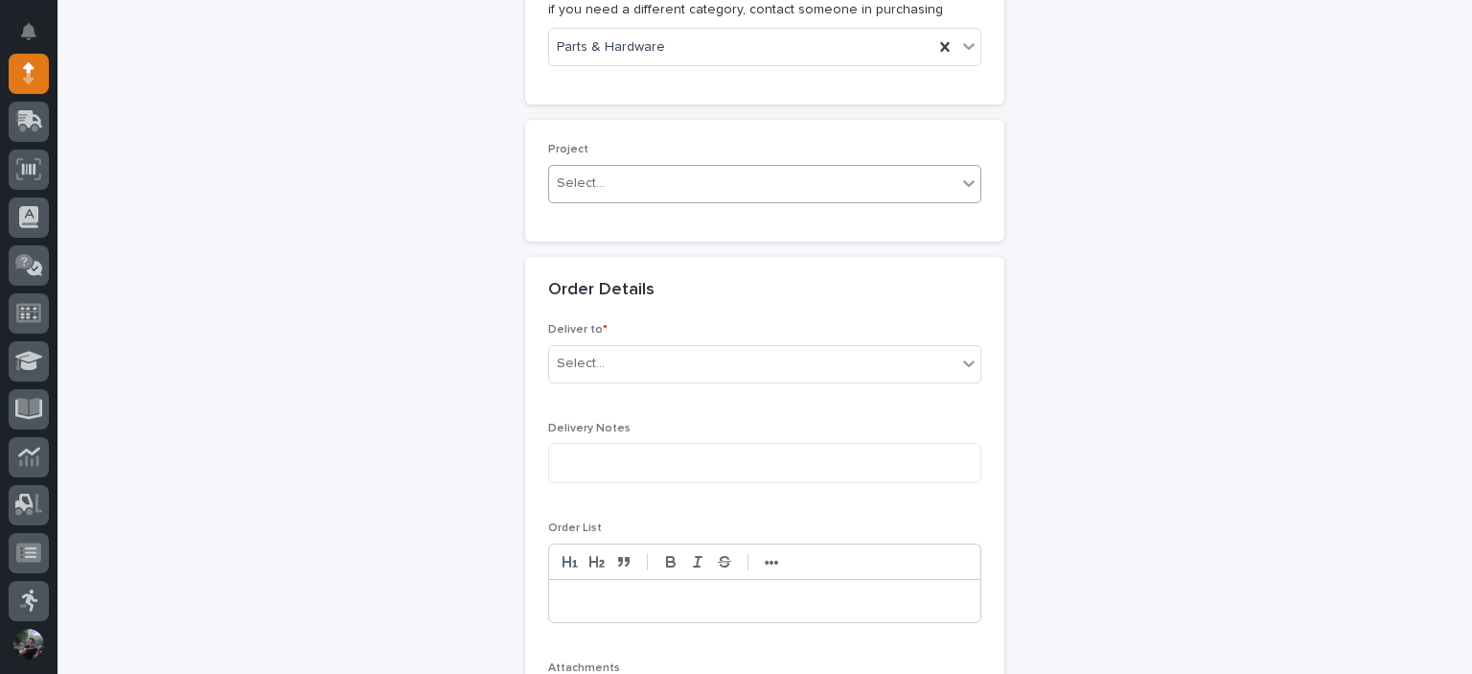
scroll to position [894, 0]
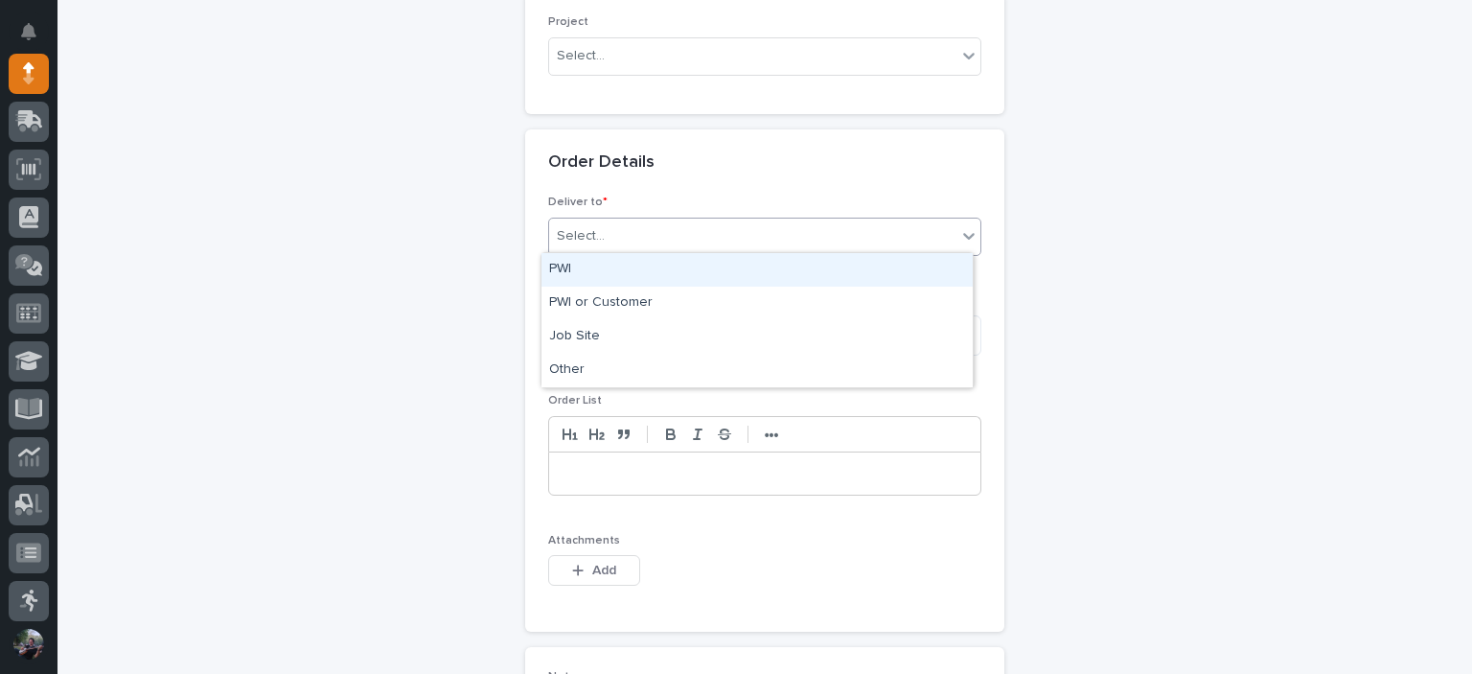
click at [643, 220] on div "Select..." at bounding box center [752, 236] width 407 height 32
click at [613, 278] on div "PWI" at bounding box center [756, 270] width 431 height 34
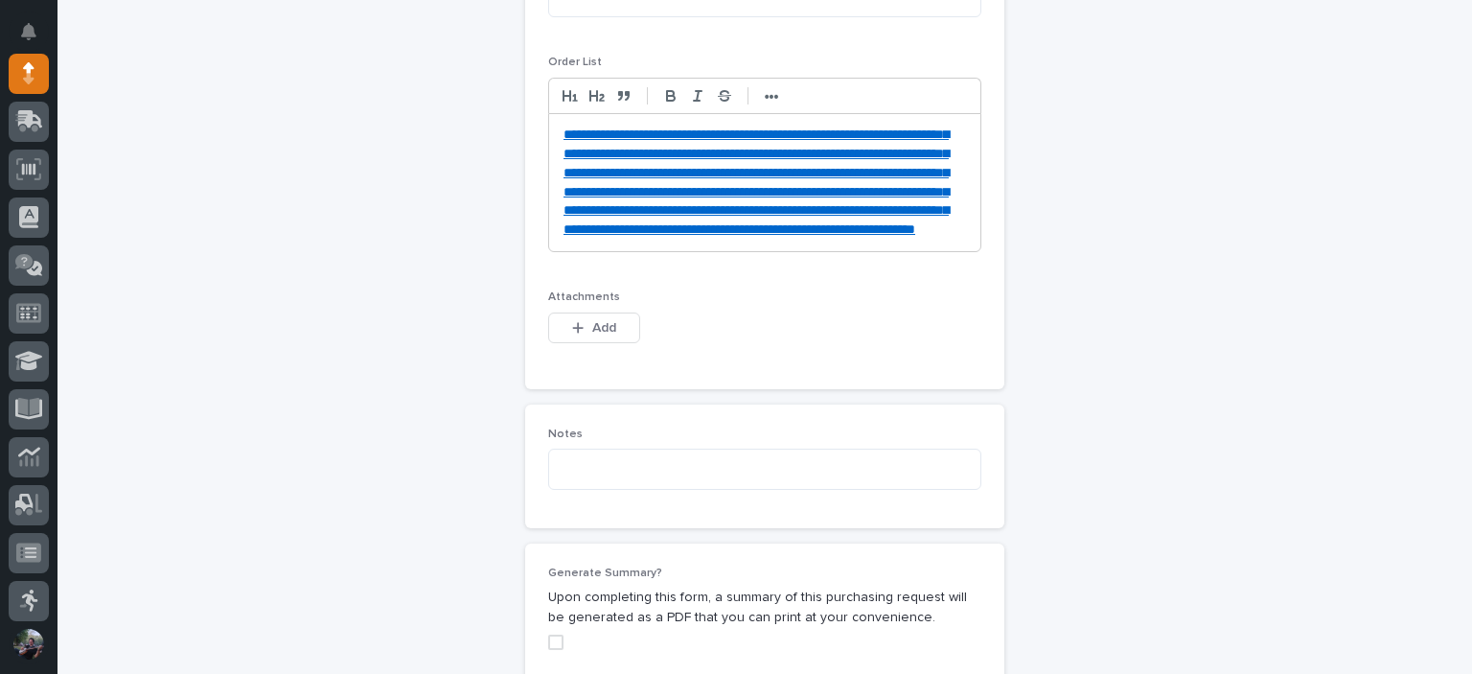
scroll to position [1309, 0]
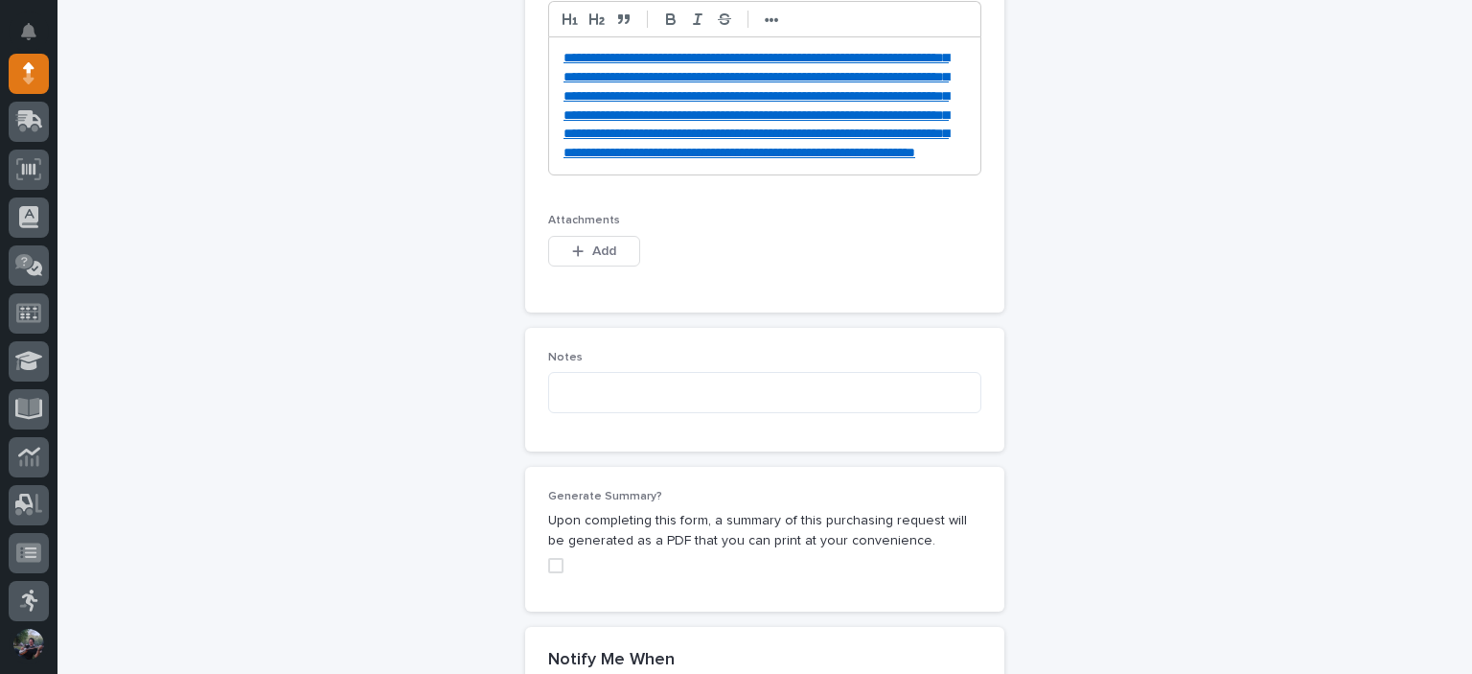
click at [554, 51] on div "**********" at bounding box center [764, 105] width 431 height 137
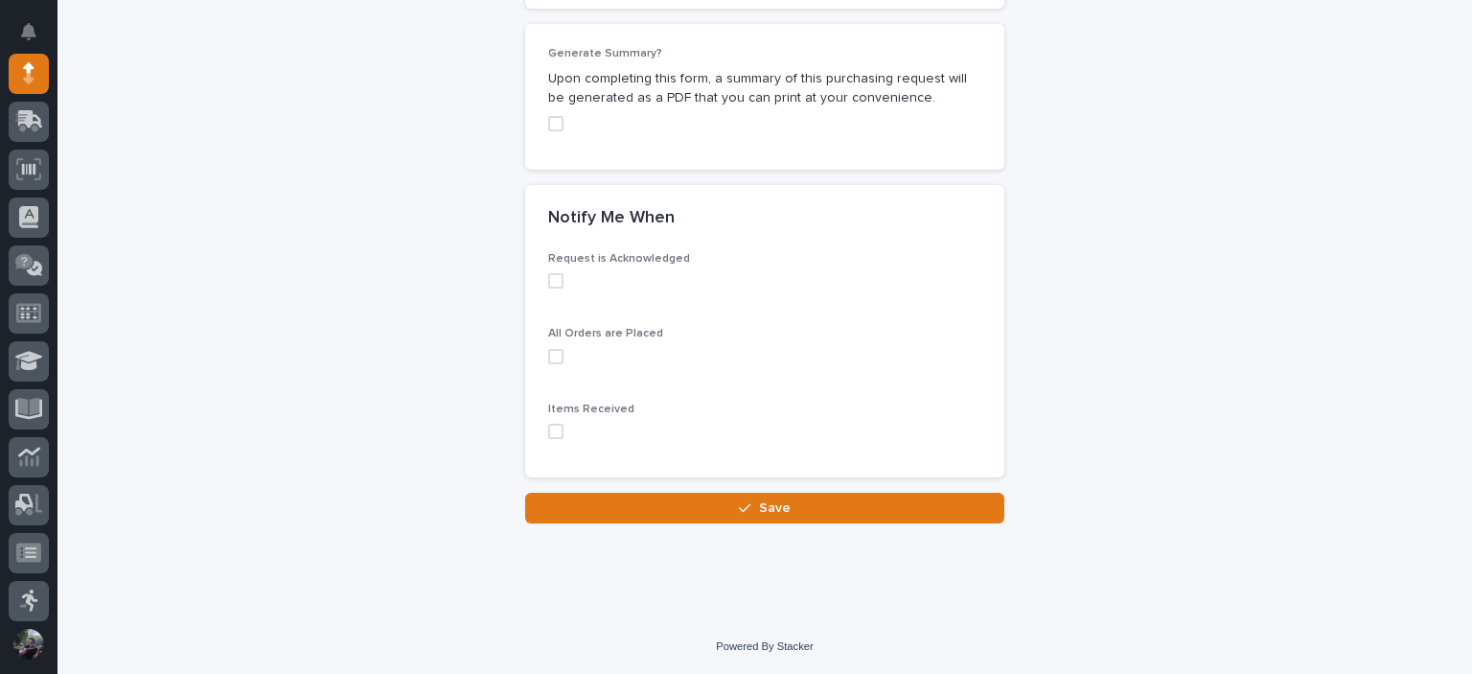
scroll to position [1880, 0]
click at [555, 436] on span at bounding box center [555, 431] width 15 height 15
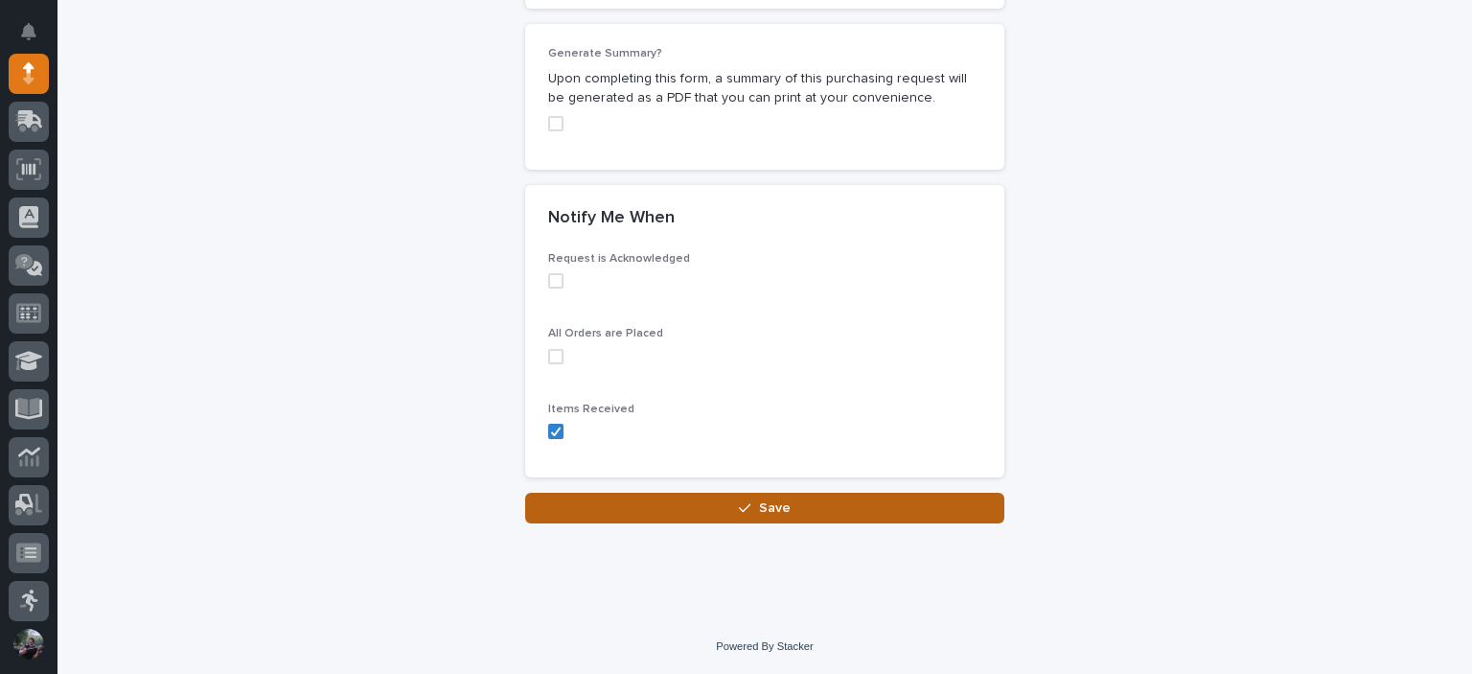
click at [688, 517] on button "Save" at bounding box center [764, 508] width 479 height 31
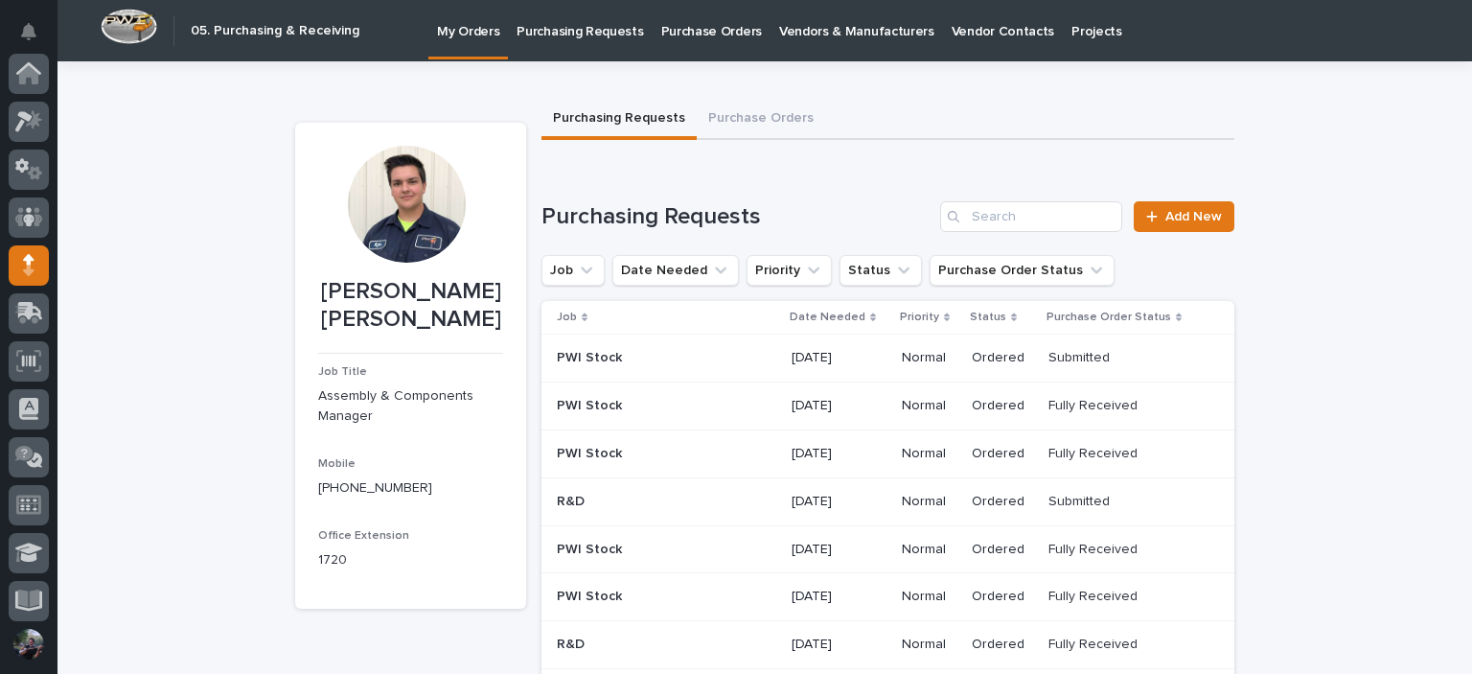
scroll to position [192, 0]
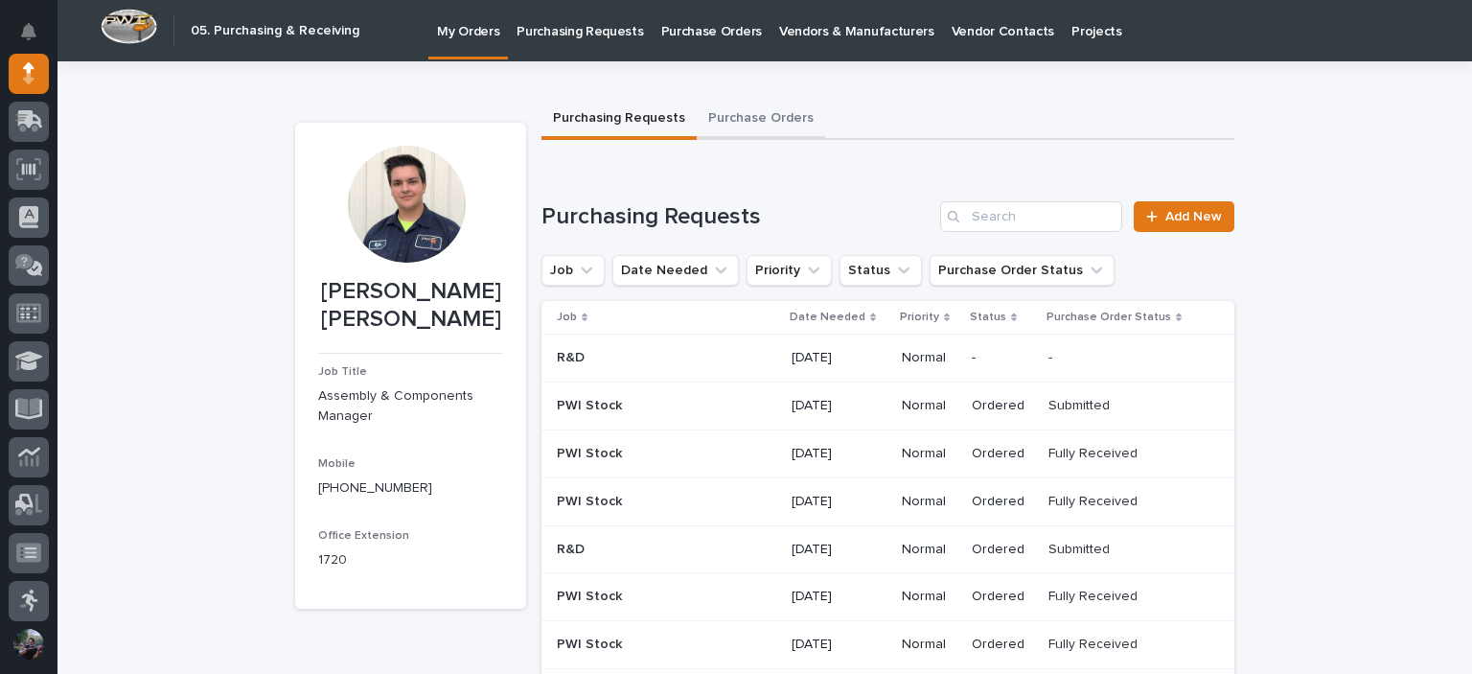
click at [798, 129] on button "Purchase Orders" at bounding box center [761, 120] width 128 height 40
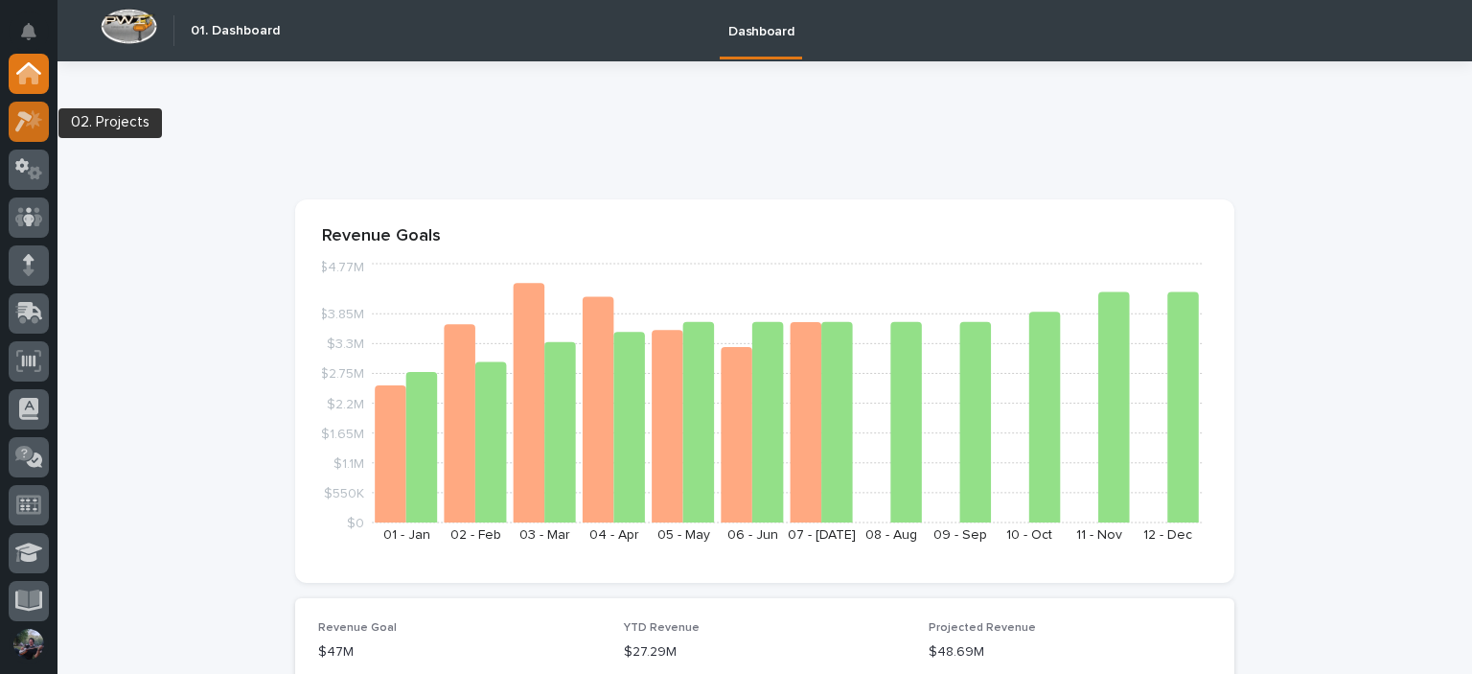
click at [32, 120] on icon at bounding box center [34, 118] width 16 height 19
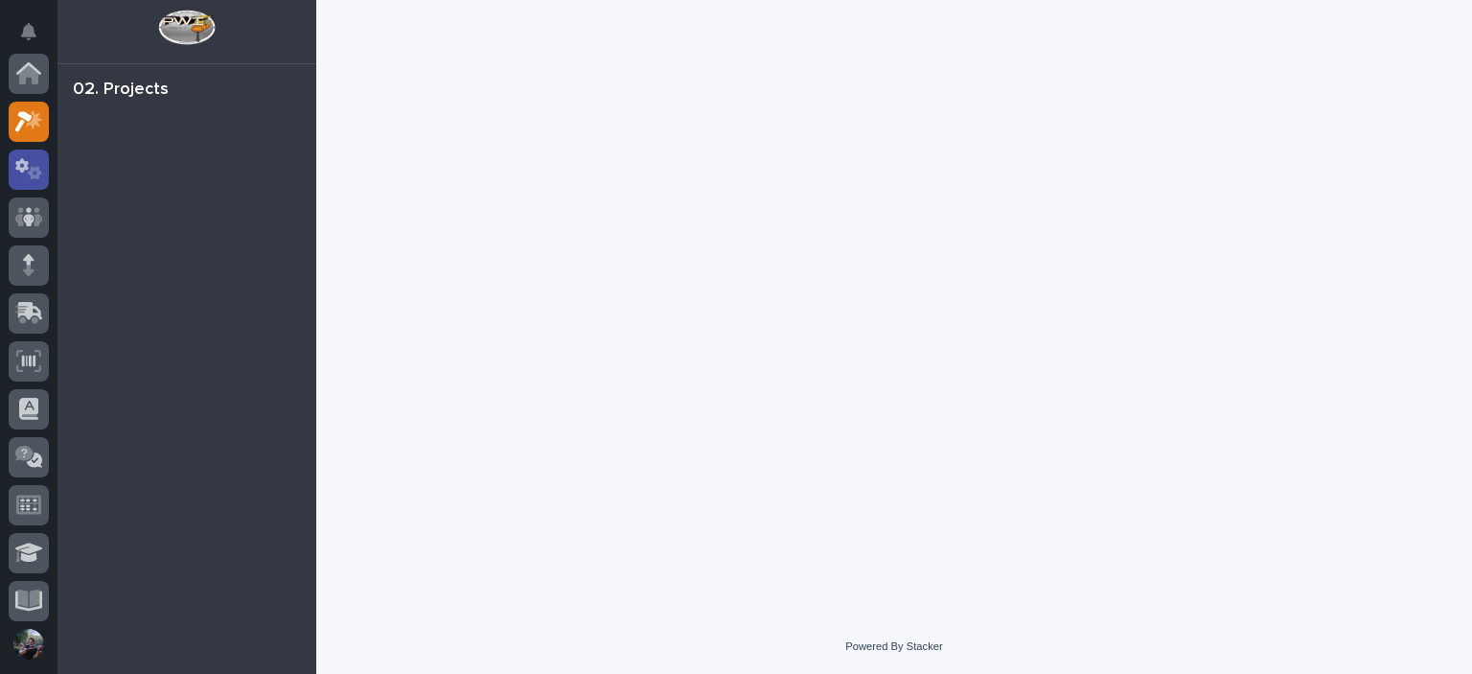
scroll to position [48, 0]
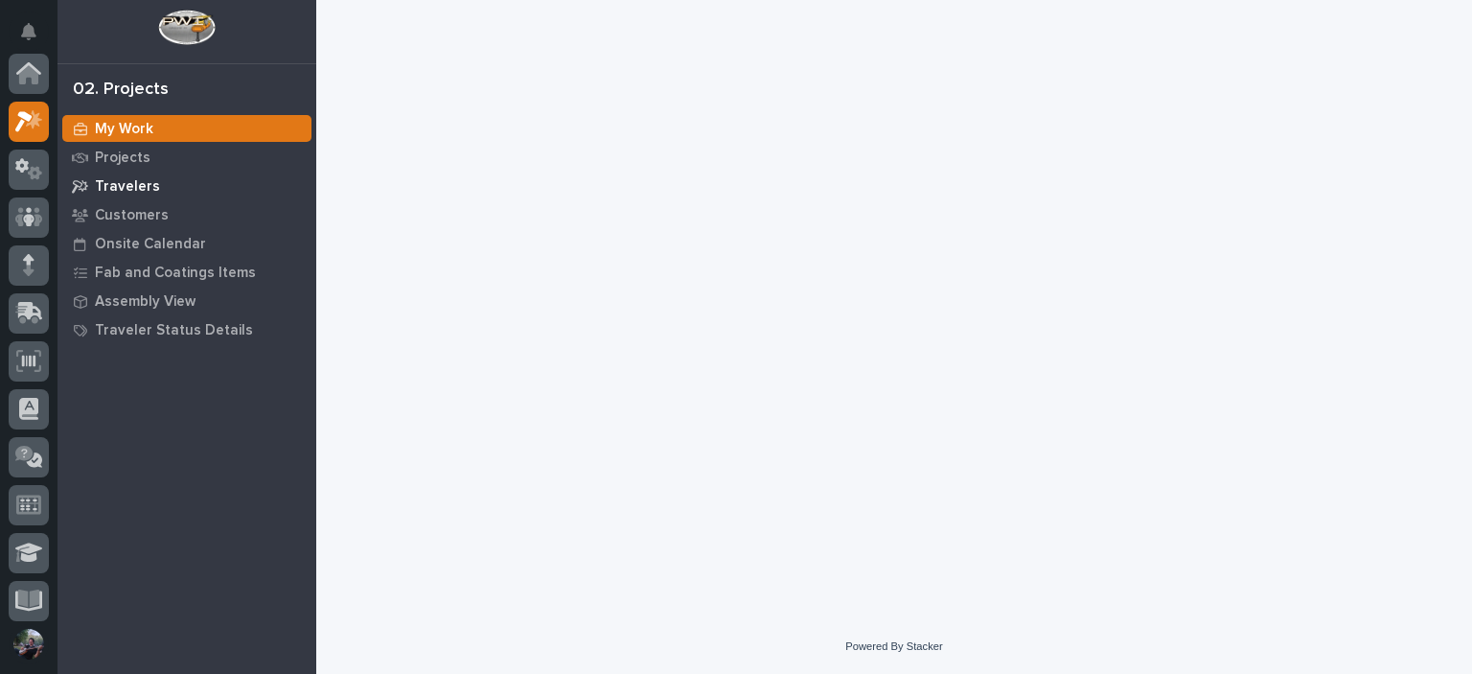
scroll to position [48, 0]
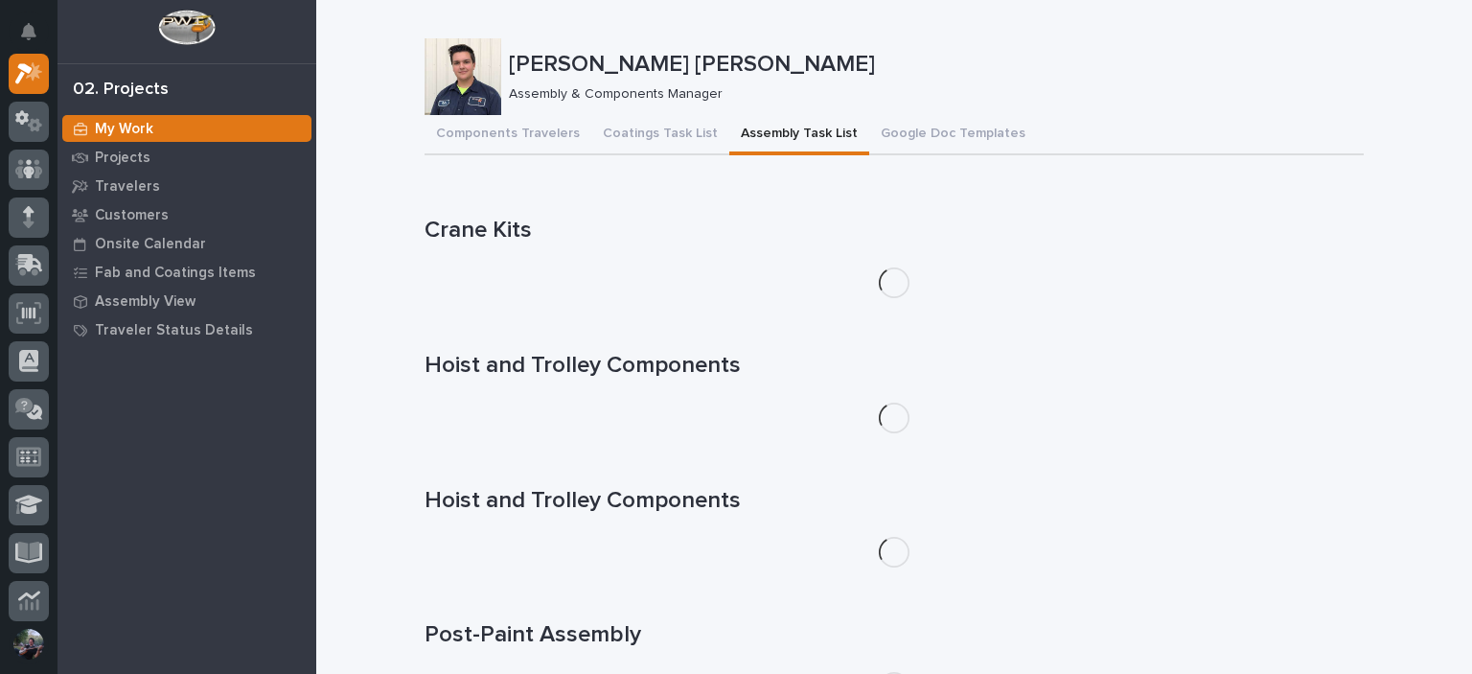
click at [749, 139] on button "Assembly Task List" at bounding box center [799, 135] width 140 height 40
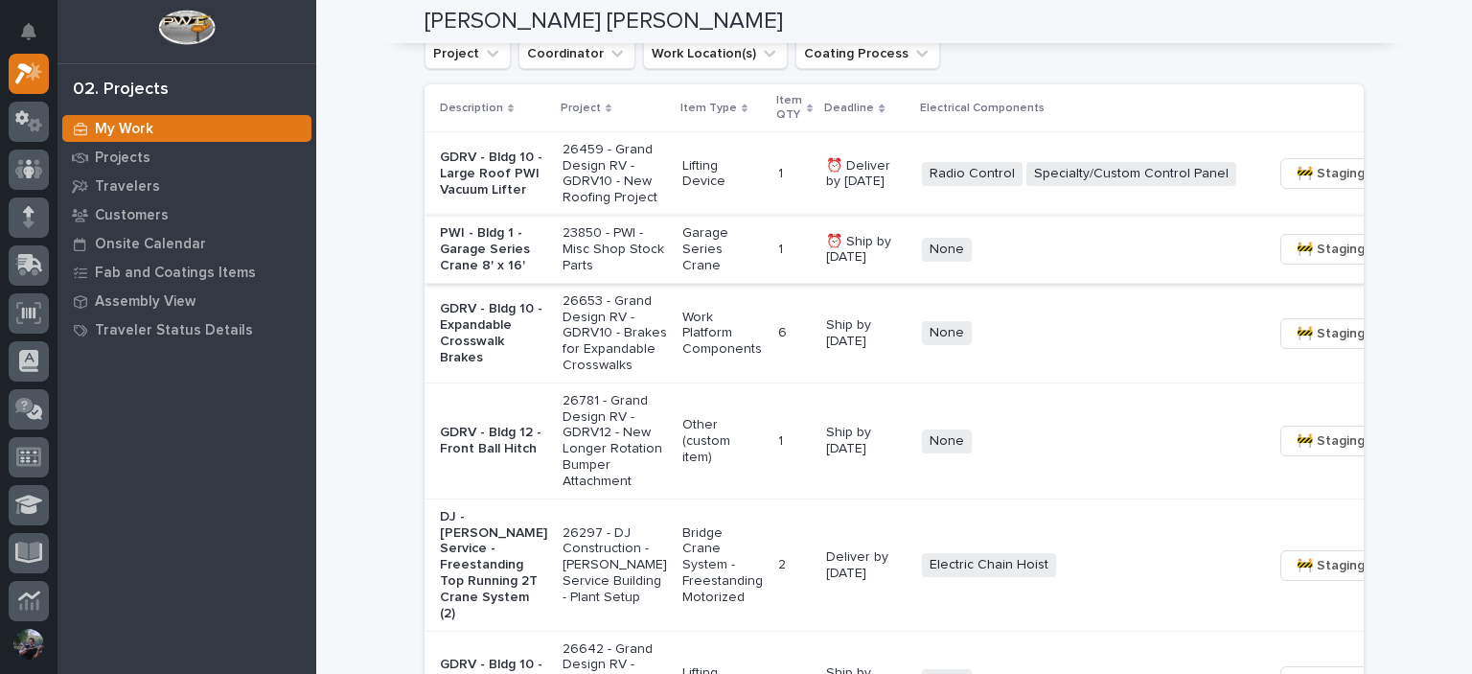
scroll to position [1405, 0]
click at [482, 271] on p "PWI - Bldg 1 - Garage Series Crane 8' x 16'" at bounding box center [493, 247] width 107 height 48
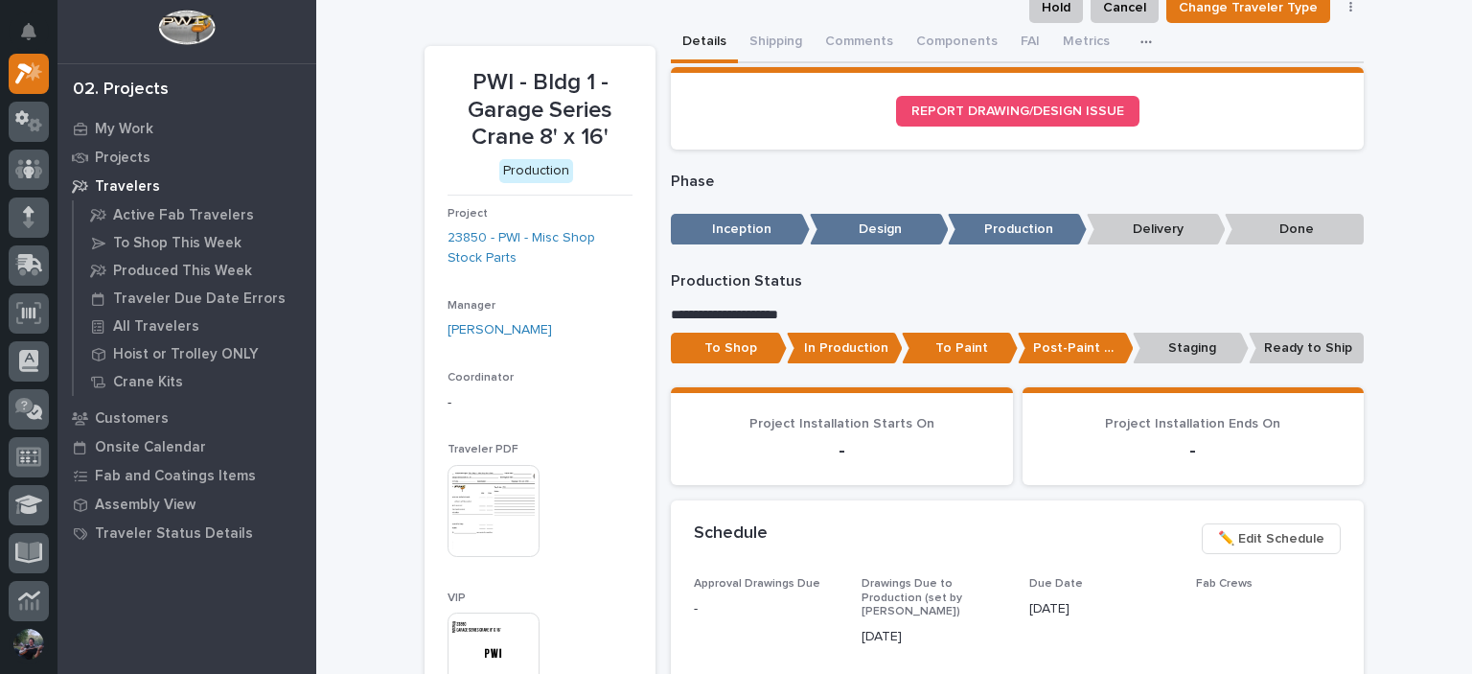
scroll to position [63, 0]
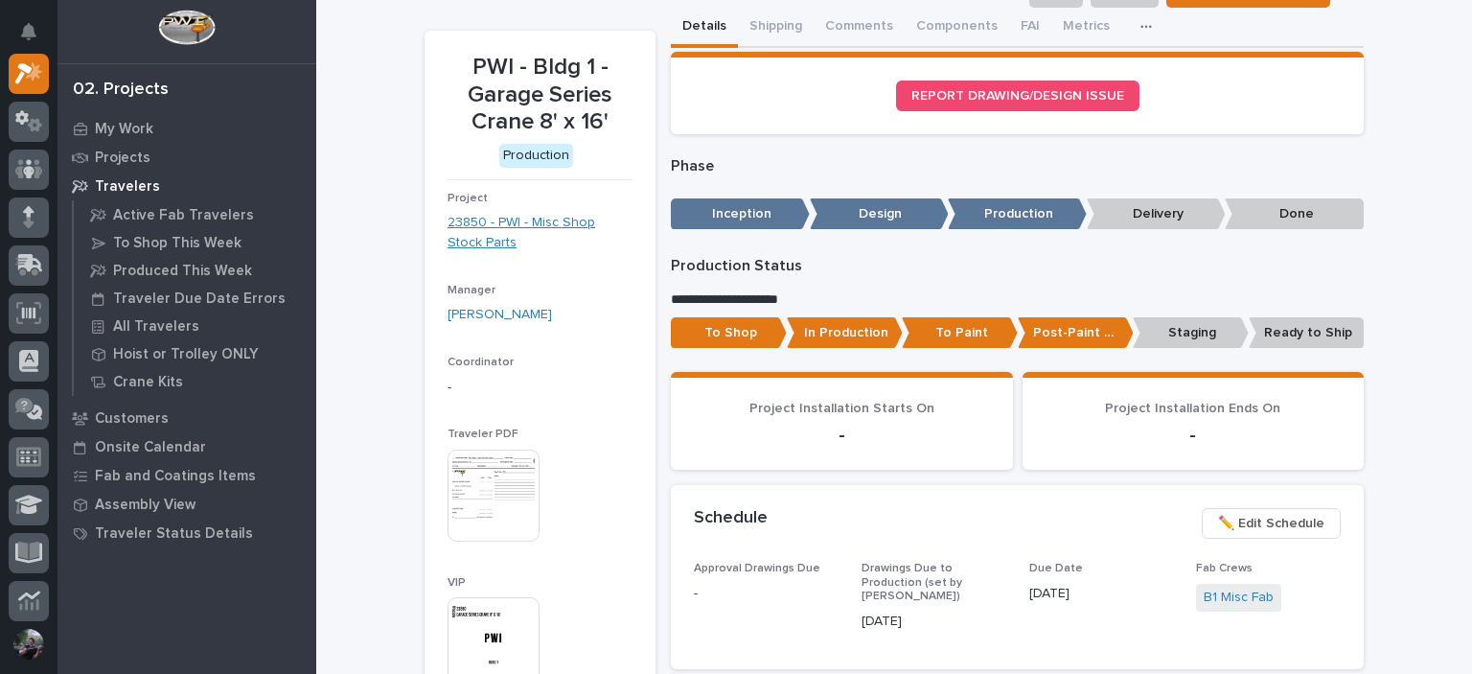
click at [511, 225] on link "23850 - PWI - Misc Shop Stock Parts" at bounding box center [540, 233] width 185 height 40
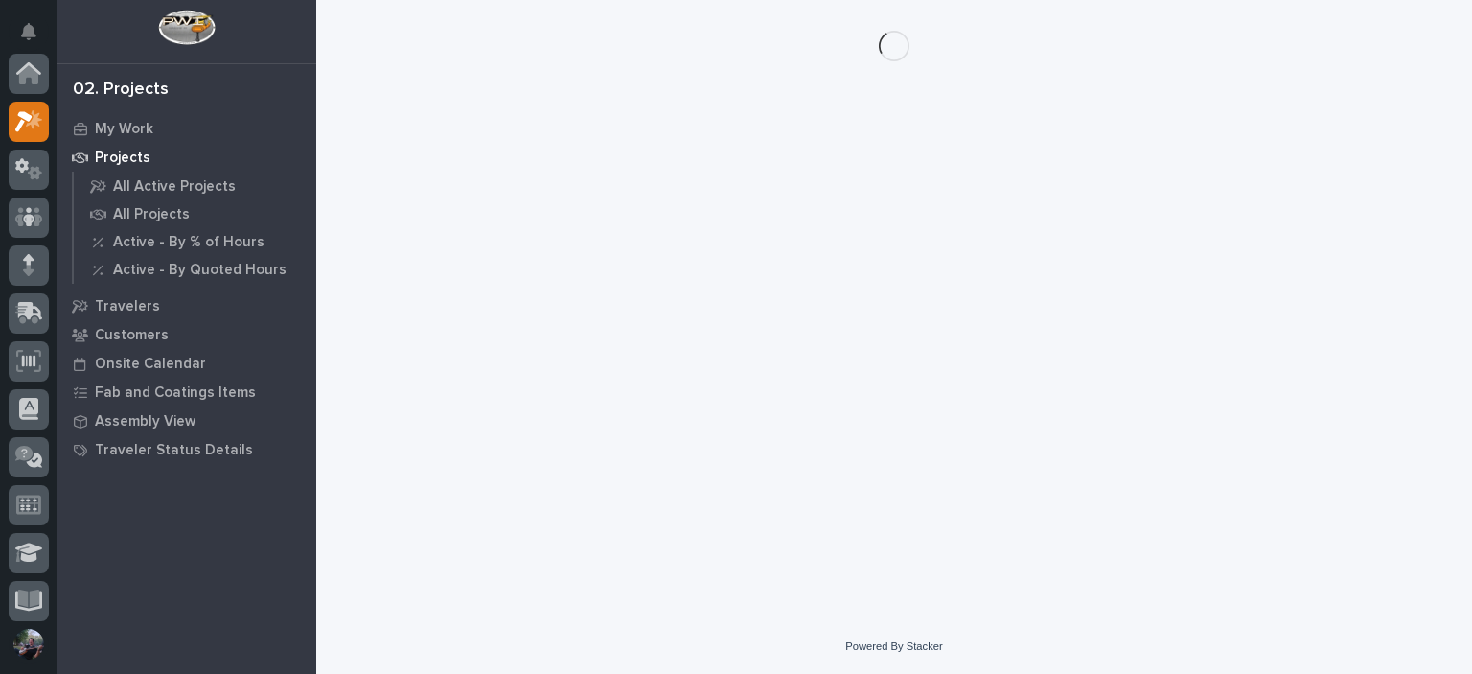
scroll to position [48, 0]
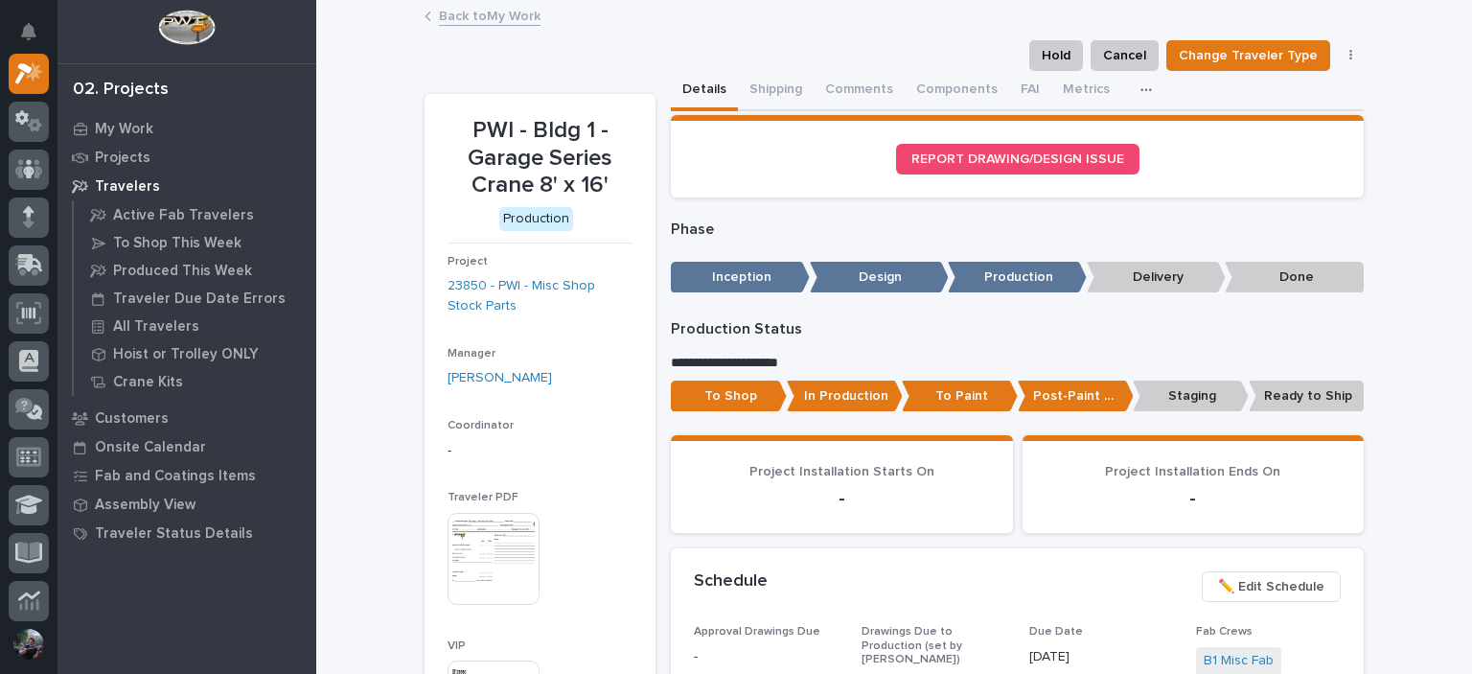
click at [457, 12] on link "Back to My Work" at bounding box center [490, 15] width 102 height 22
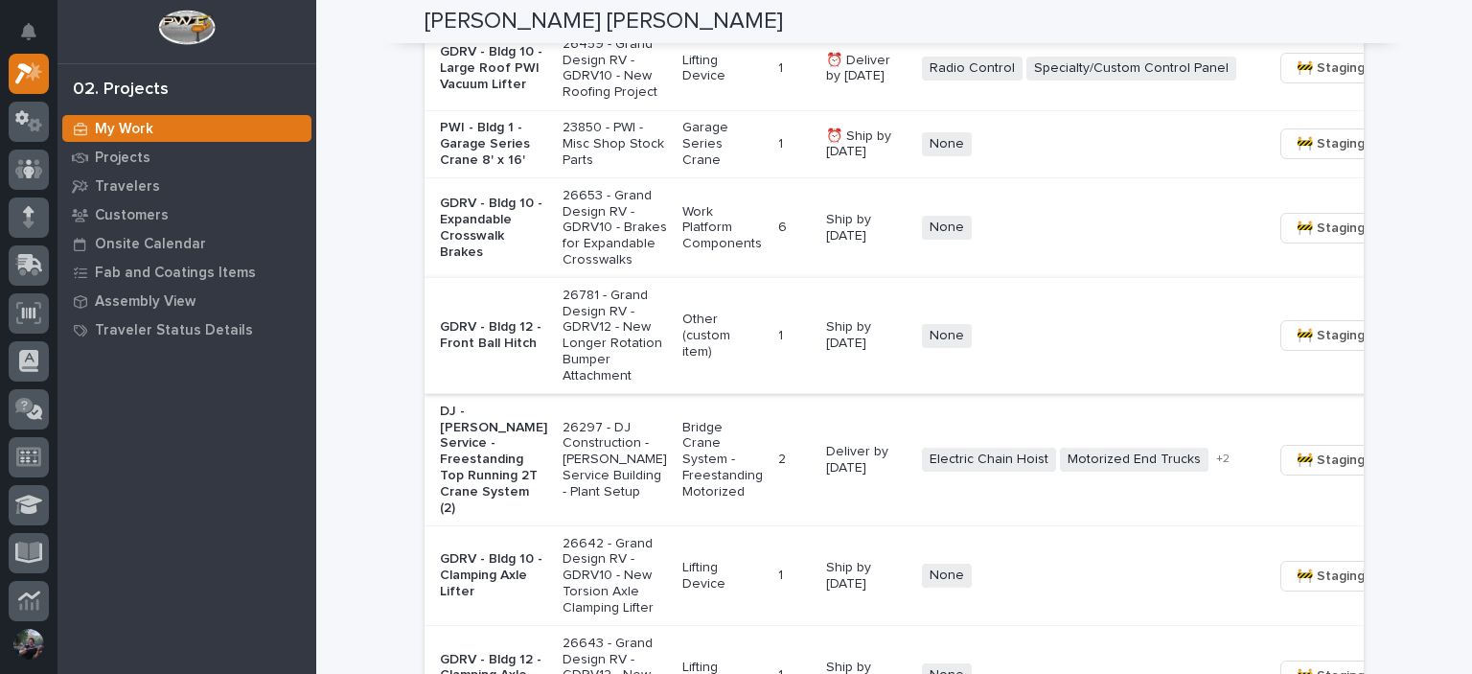
scroll to position [1512, 0]
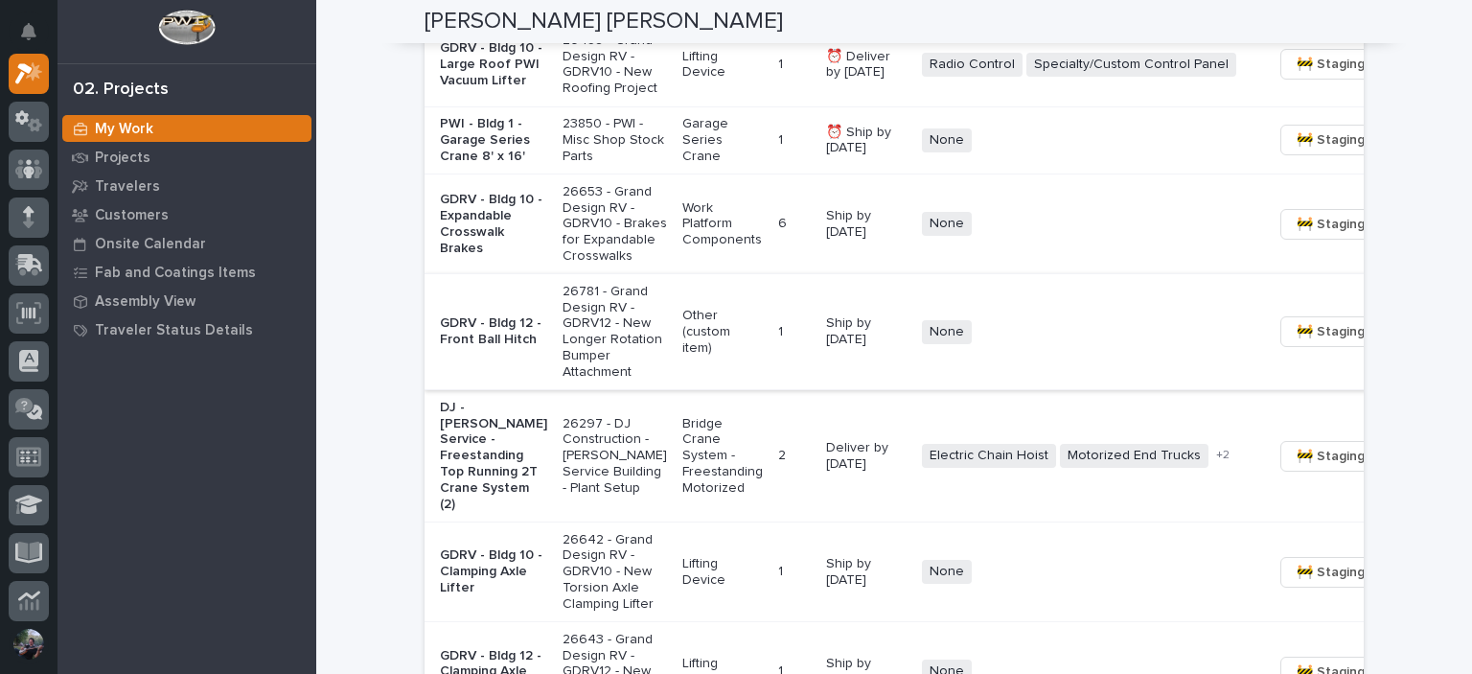
drag, startPoint x: 425, startPoint y: 22, endPoint x: 512, endPoint y: 11, distance: 87.8
click at [498, 12] on h2 "[PERSON_NAME] [PERSON_NAME]" at bounding box center [604, 22] width 358 height 28
click at [518, 11] on h2 "[PERSON_NAME] [PERSON_NAME]" at bounding box center [604, 22] width 358 height 28
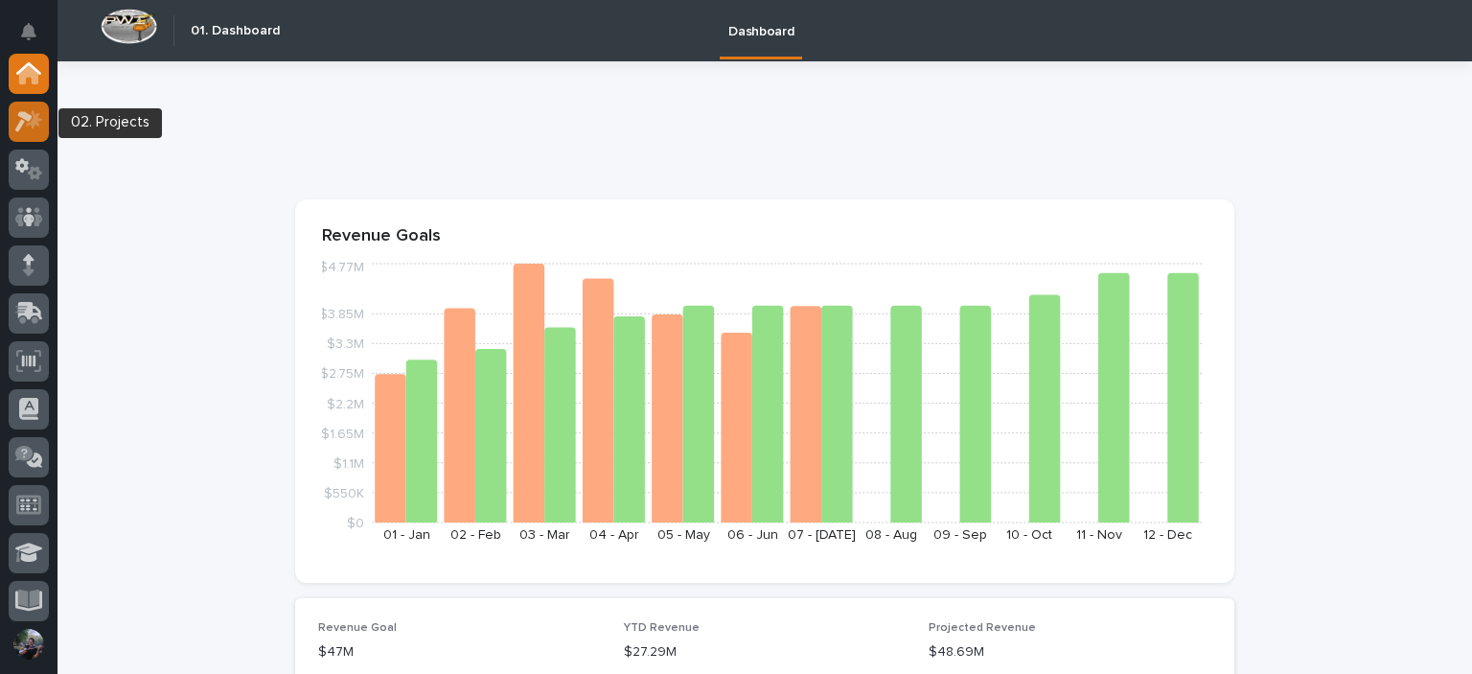
click at [26, 133] on div at bounding box center [29, 122] width 40 height 40
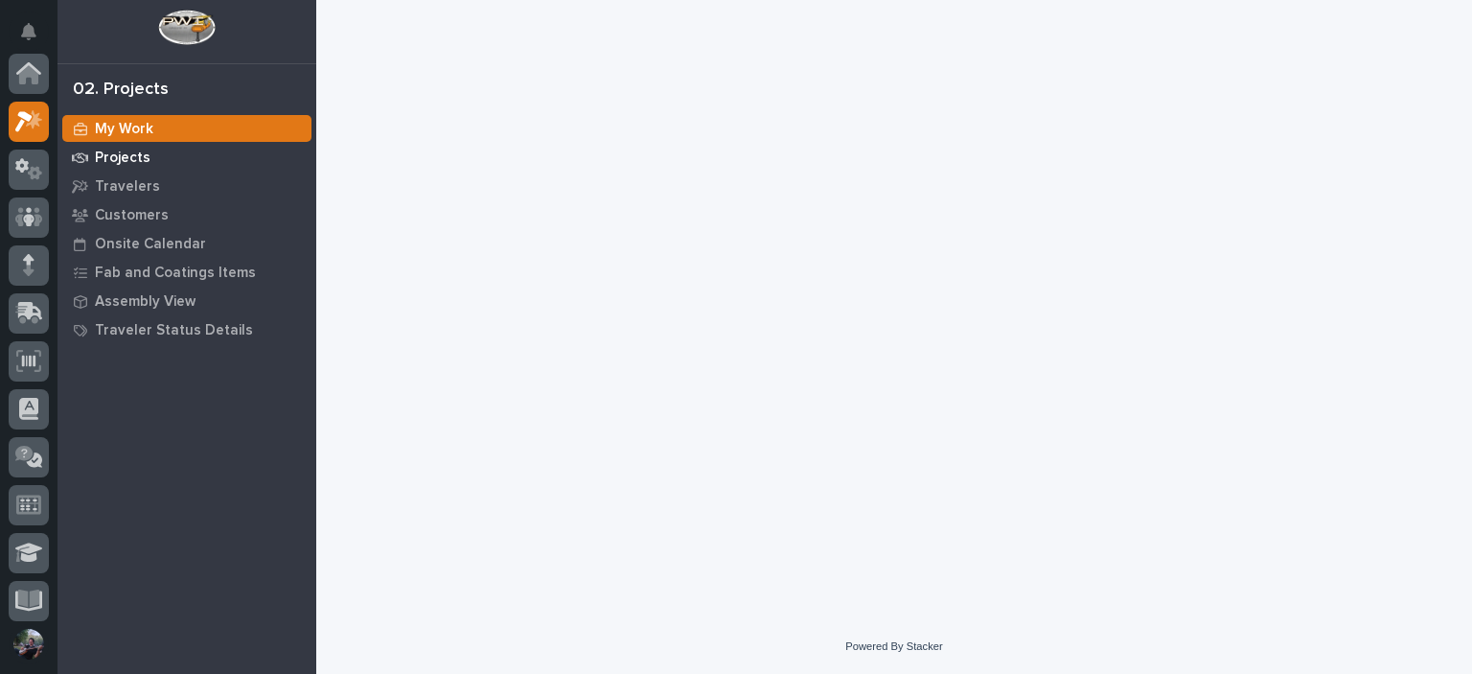
scroll to position [48, 0]
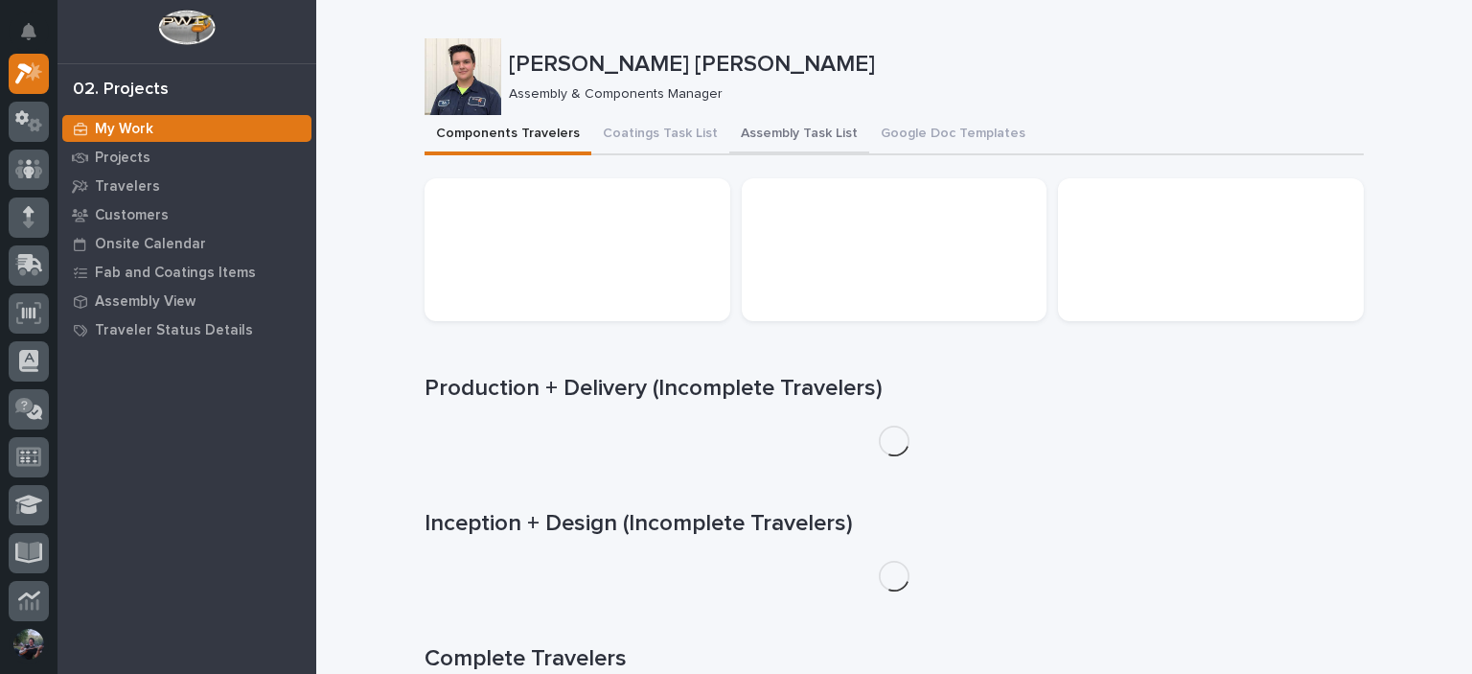
click at [731, 135] on button "Assembly Task List" at bounding box center [799, 135] width 140 height 40
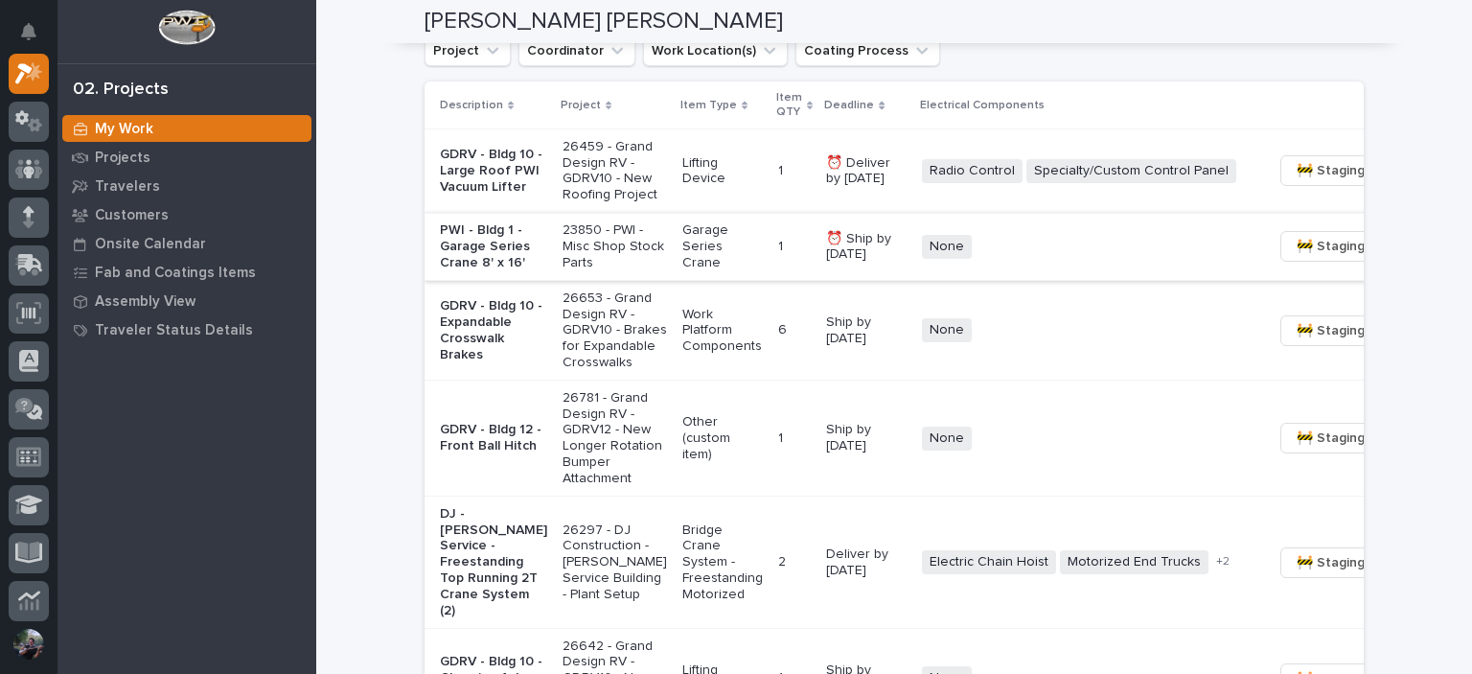
scroll to position [1405, 0]
click at [1297, 259] on span "🚧 Staging →" at bounding box center [1337, 247] width 80 height 23
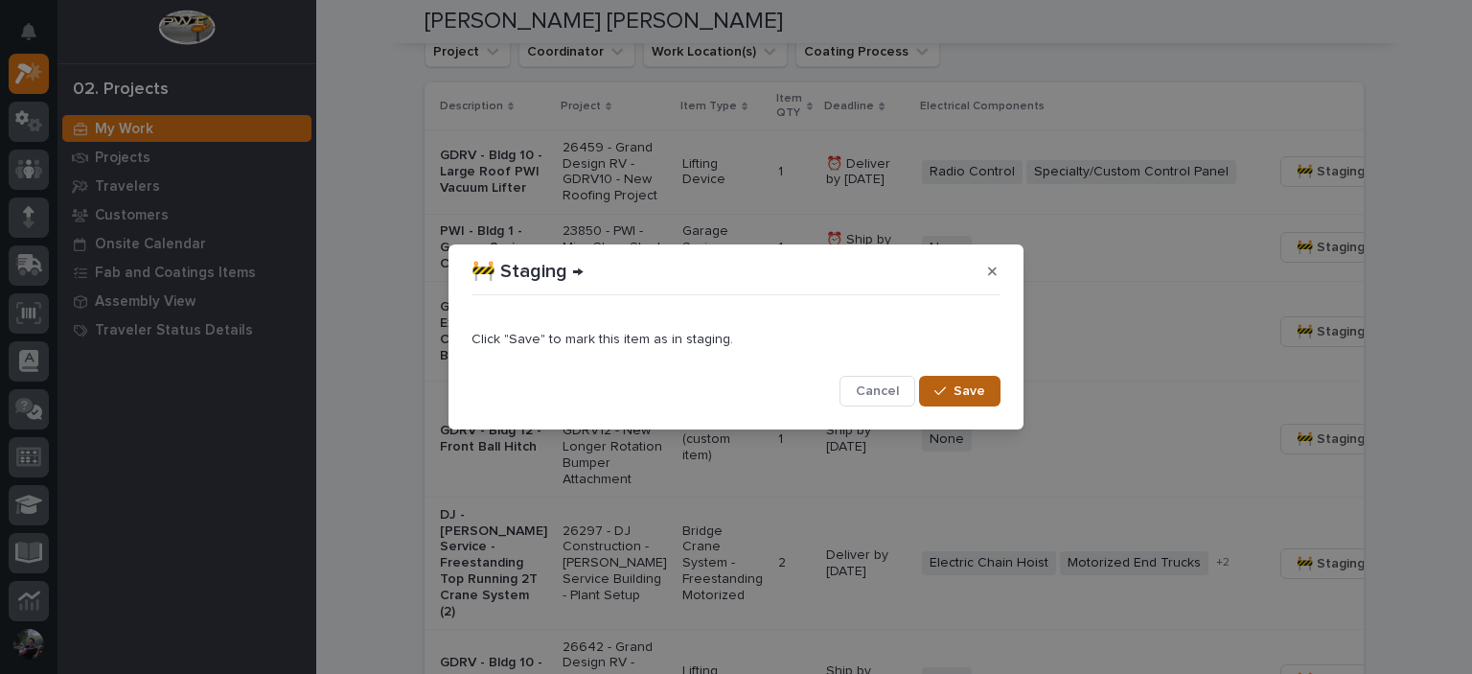
click at [1000, 385] on button "Save" at bounding box center [959, 391] width 81 height 31
click at [862, 394] on span "Cancel" at bounding box center [877, 390] width 43 height 17
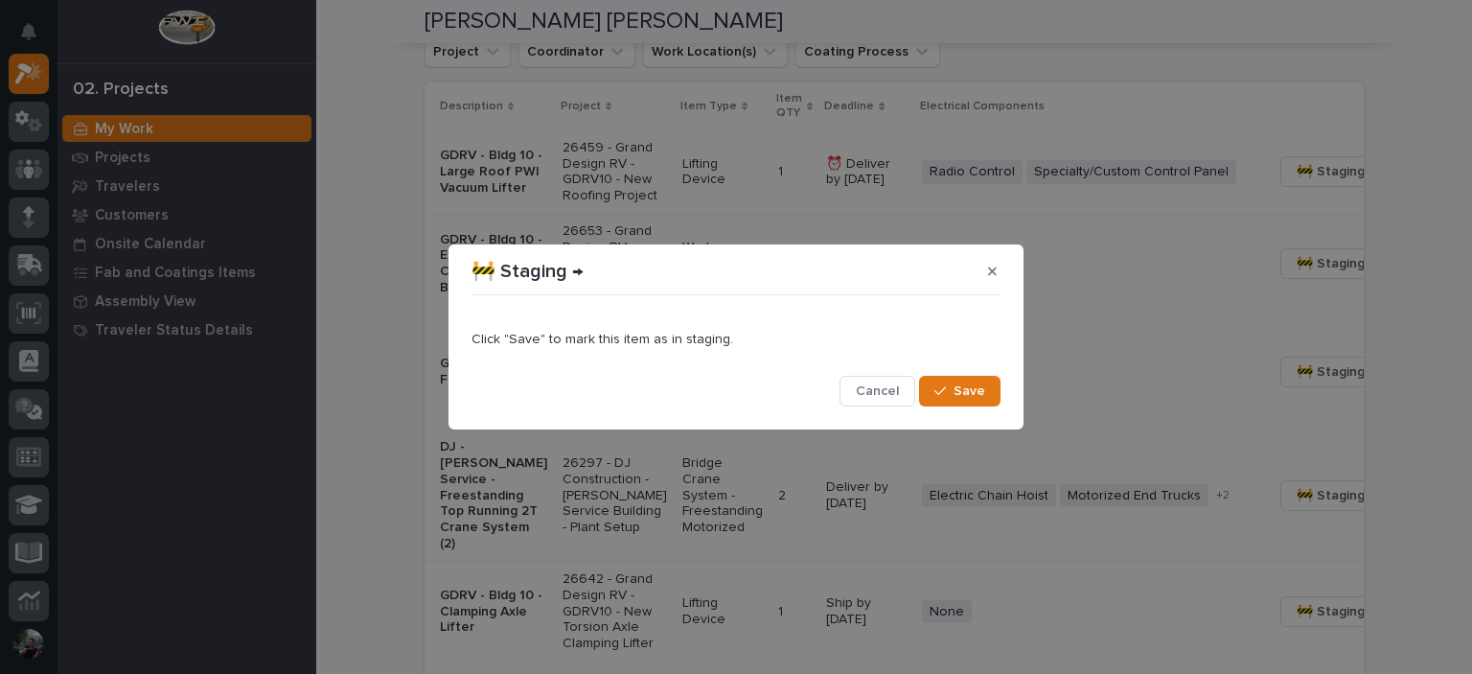
click at [967, 265] on div "🚧 Staging →" at bounding box center [735, 271] width 529 height 31
click at [984, 269] on button "button" at bounding box center [993, 271] width 32 height 31
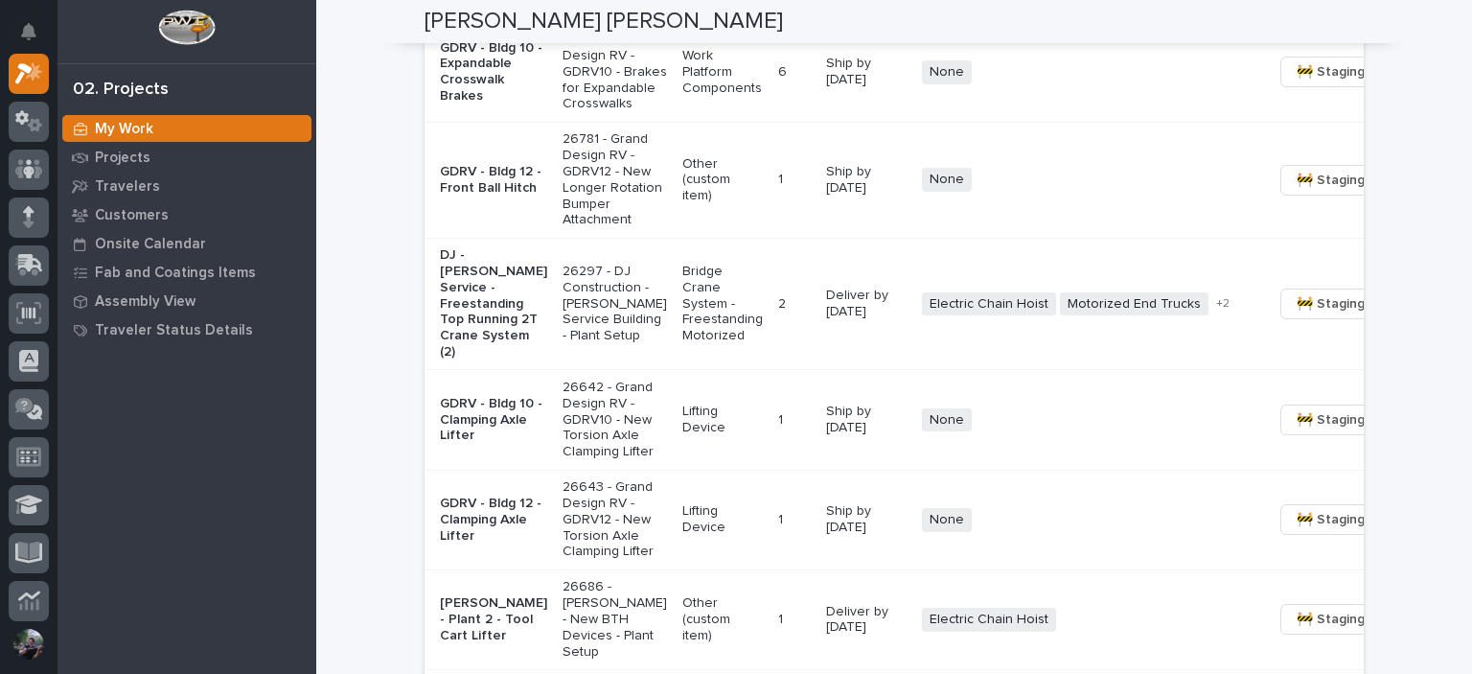
scroll to position [1661, 0]
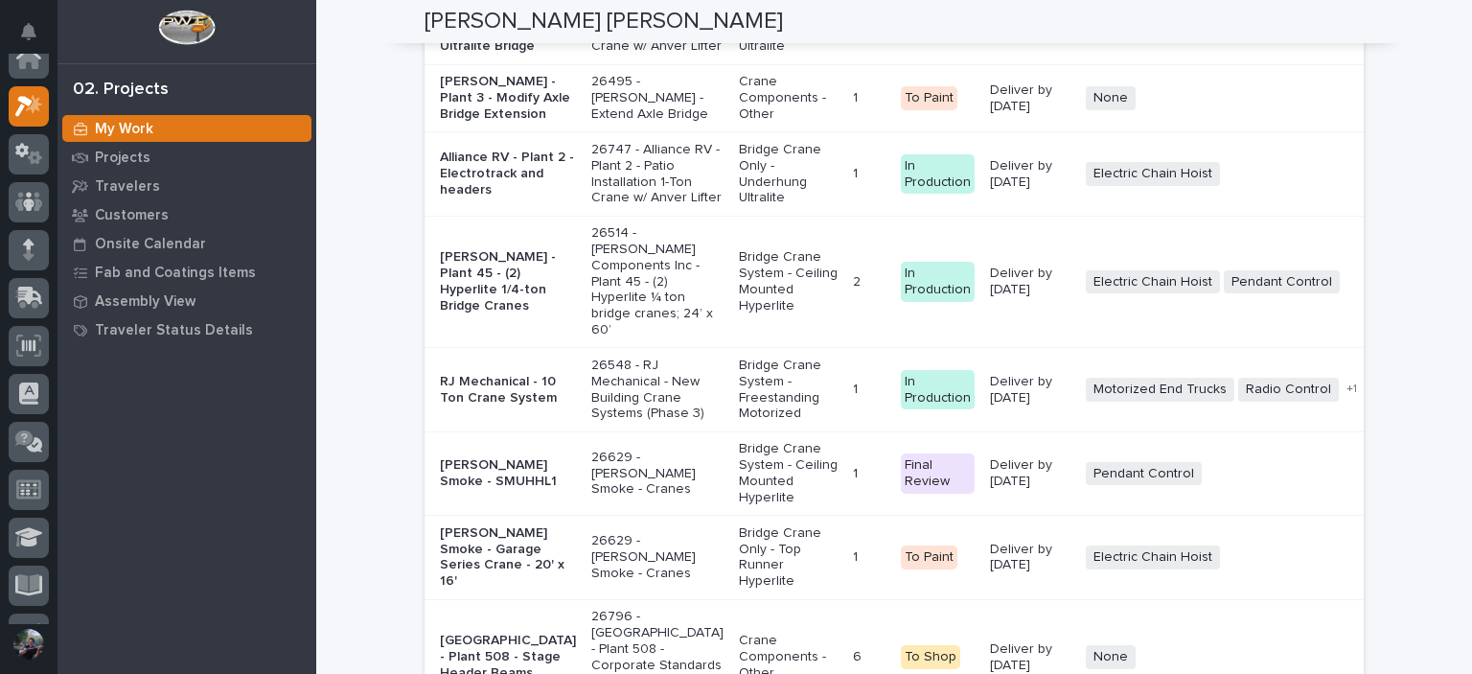
scroll to position [0, 0]
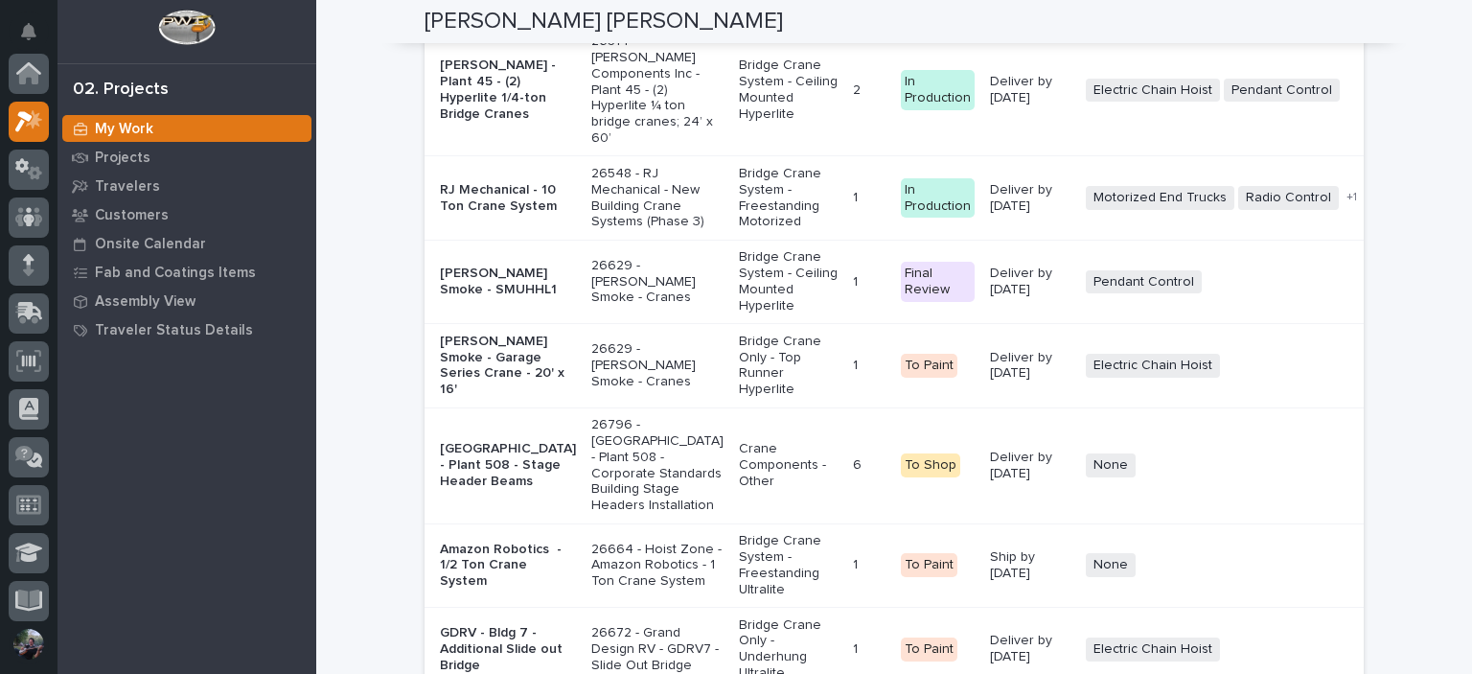
scroll to position [3961, 0]
